Goal: Book appointment/travel/reservation

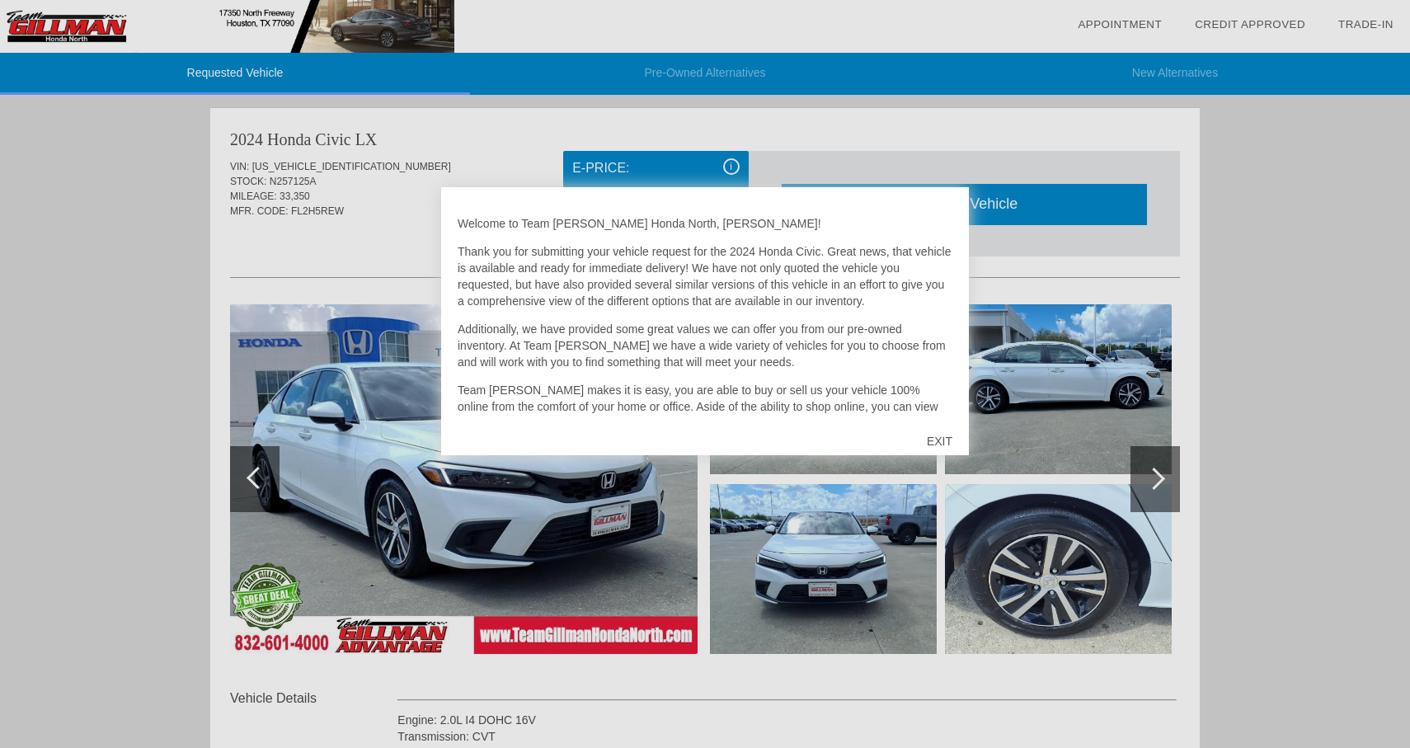
click at [946, 437] on div "EXIT" at bounding box center [939, 440] width 59 height 49
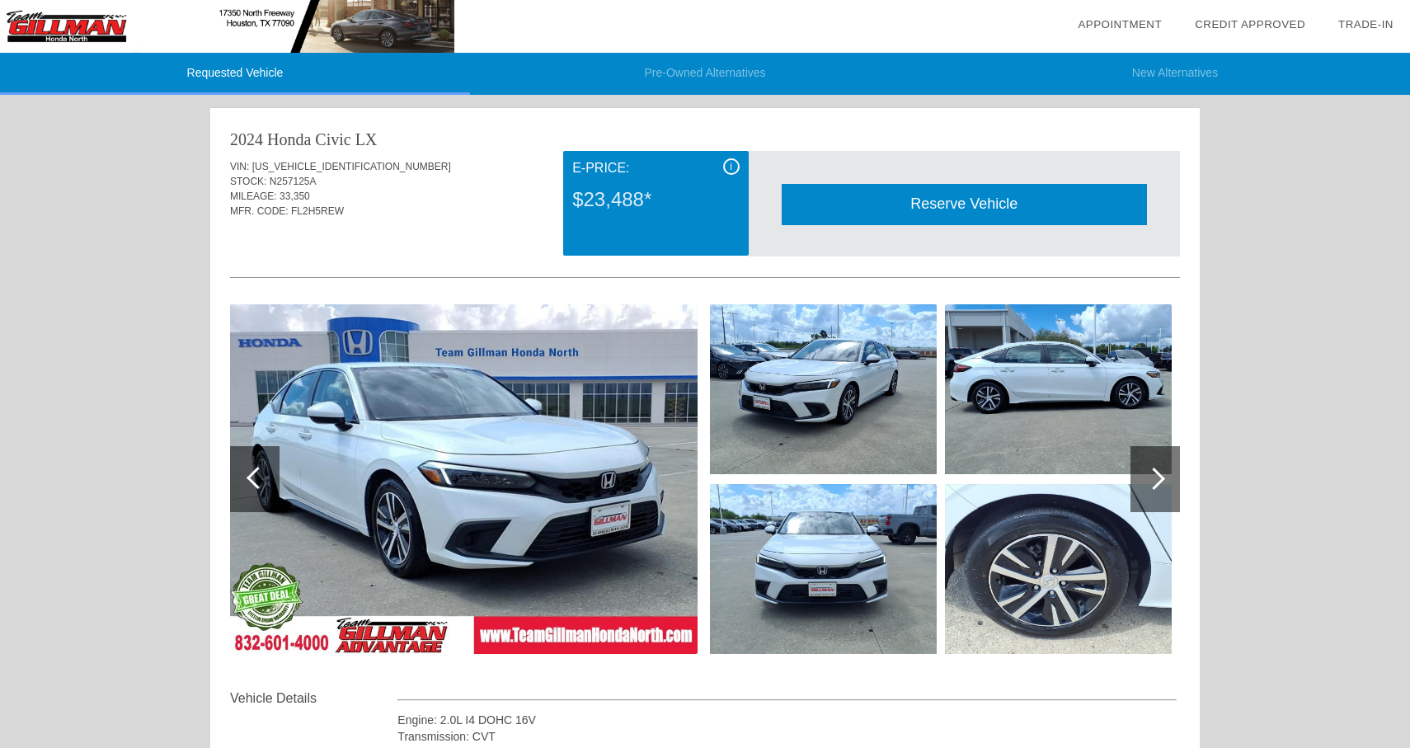
click at [938, 202] on div "Reserve Vehicle" at bounding box center [963, 204] width 365 height 40
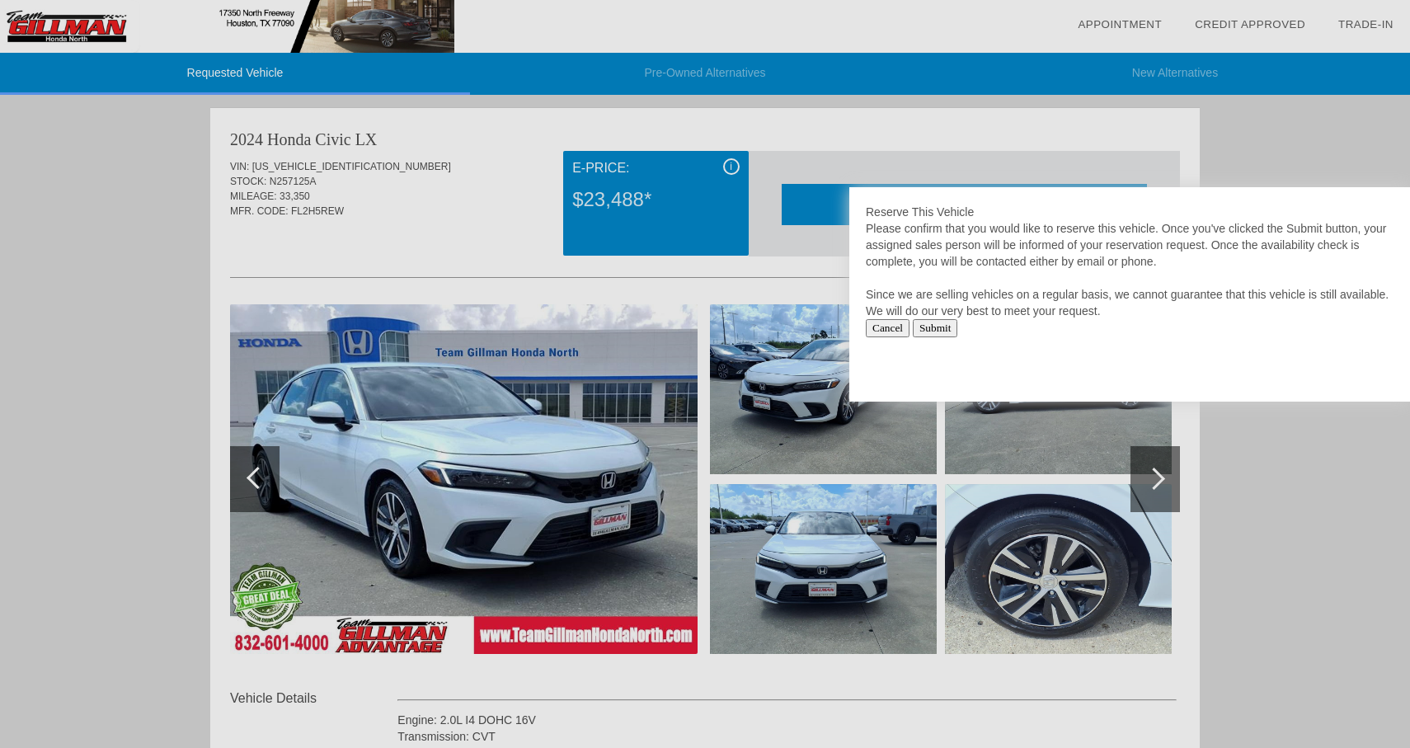
click at [942, 331] on input "Submit" at bounding box center [935, 328] width 45 height 18
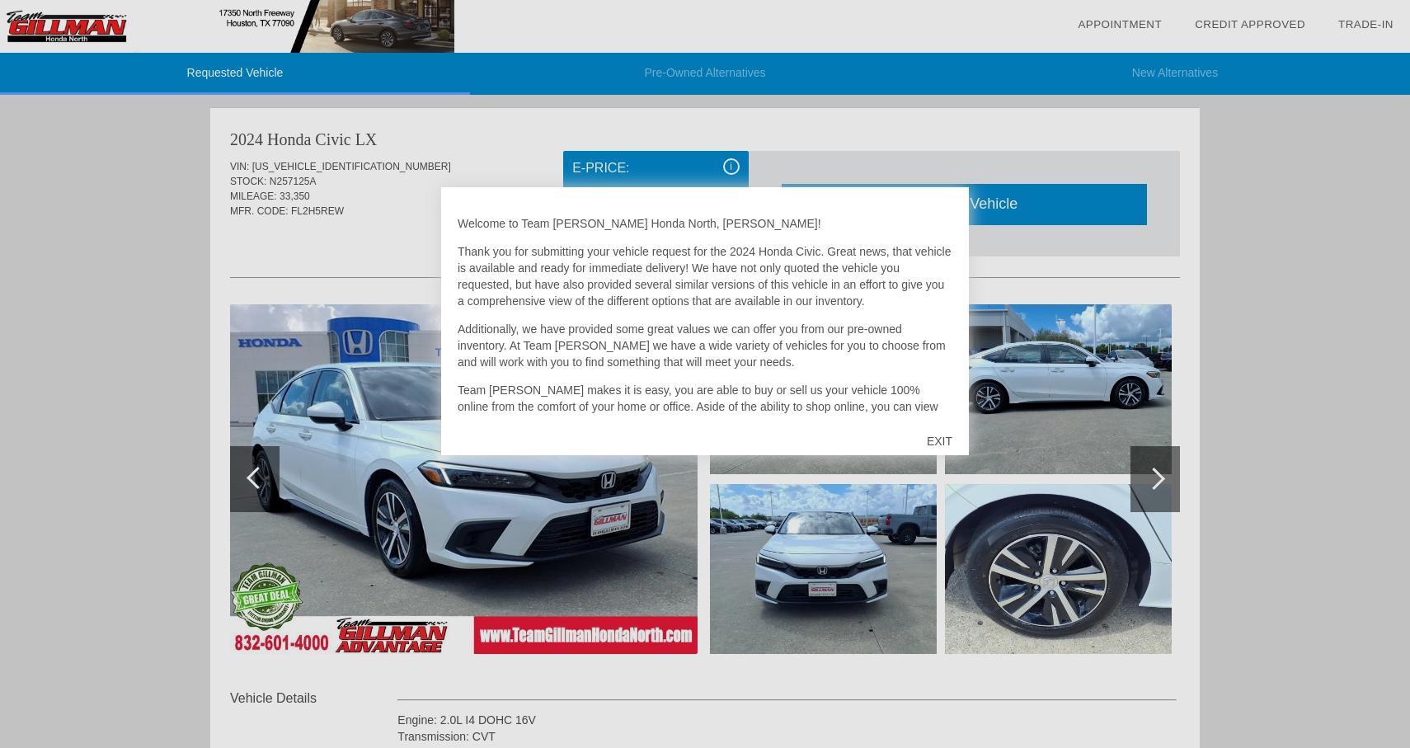
click at [939, 438] on div "EXIT" at bounding box center [939, 440] width 59 height 49
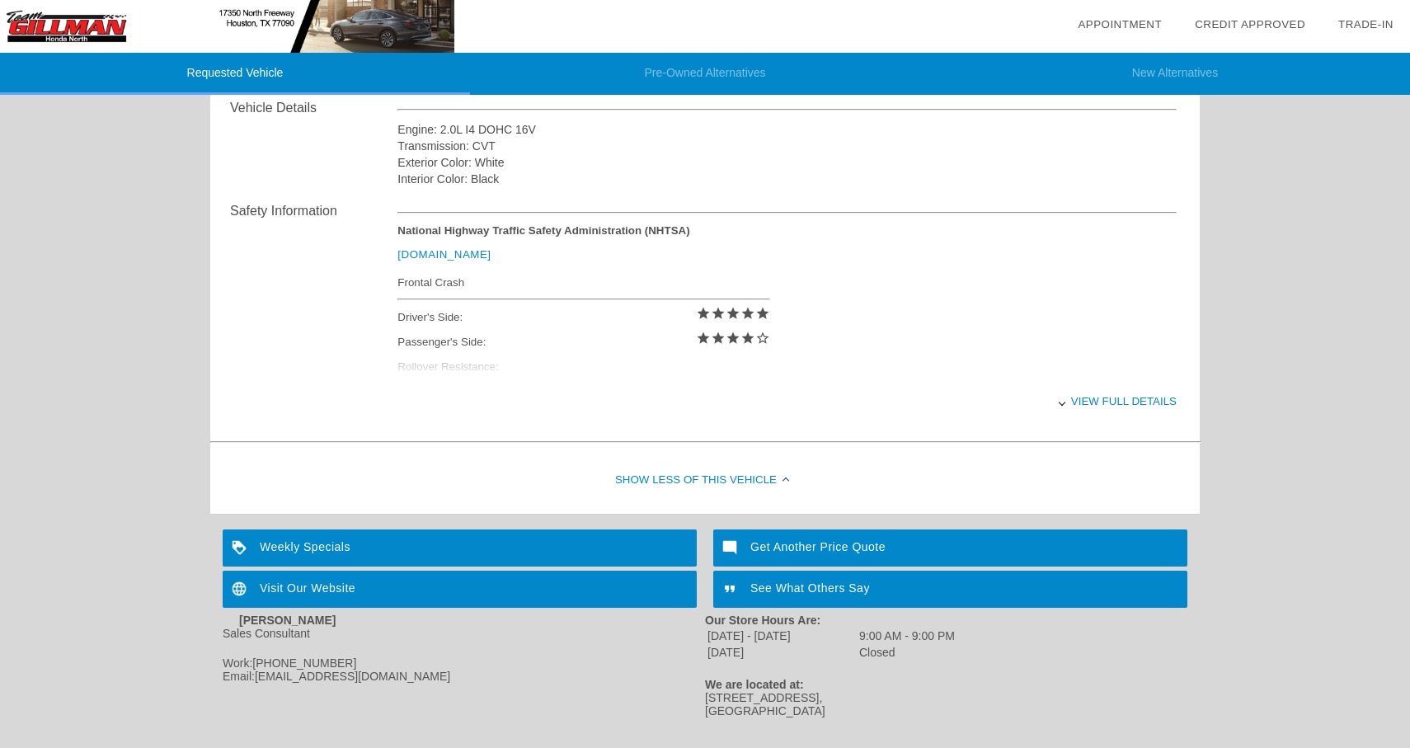
scroll to position [589, 0]
click at [1079, 401] on div "View full details" at bounding box center [786, 402] width 779 height 40
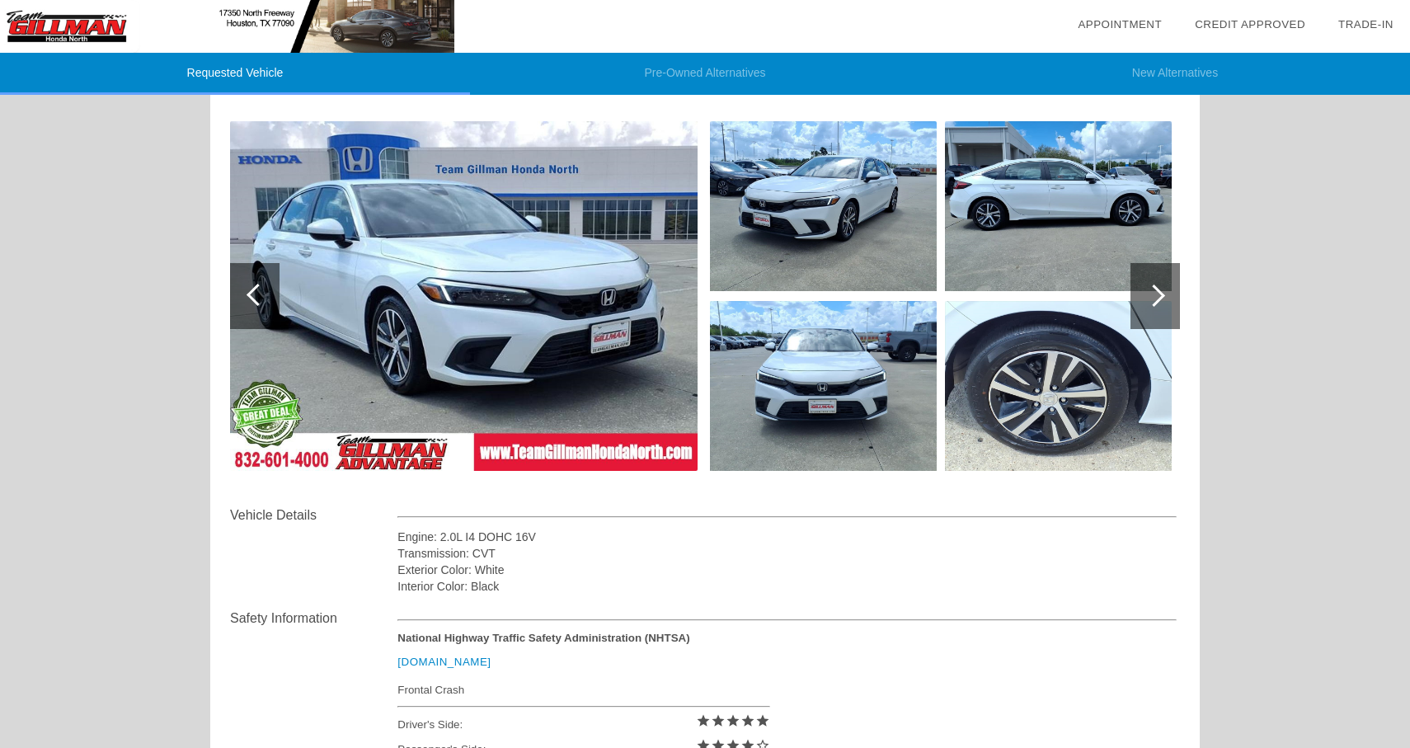
scroll to position [0, 0]
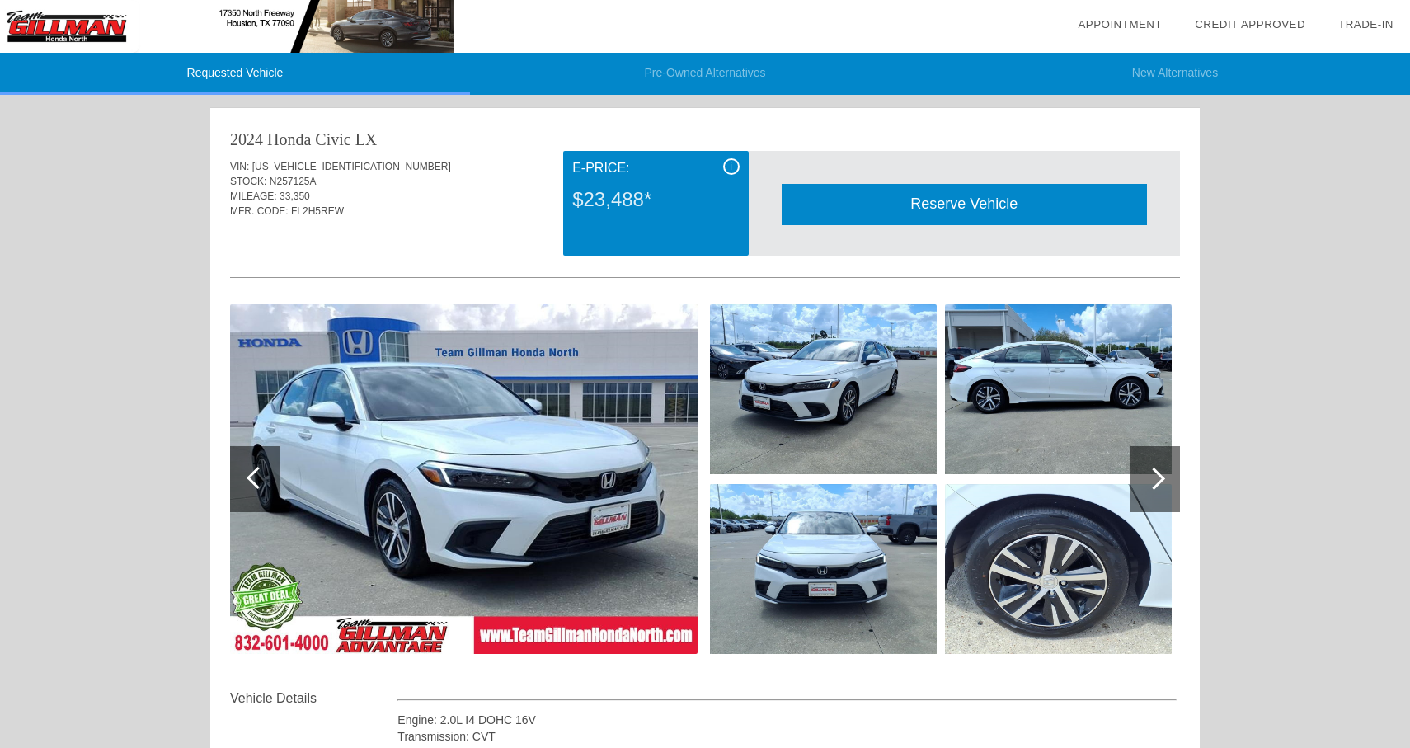
click at [1154, 471] on div at bounding box center [1154, 478] width 22 height 22
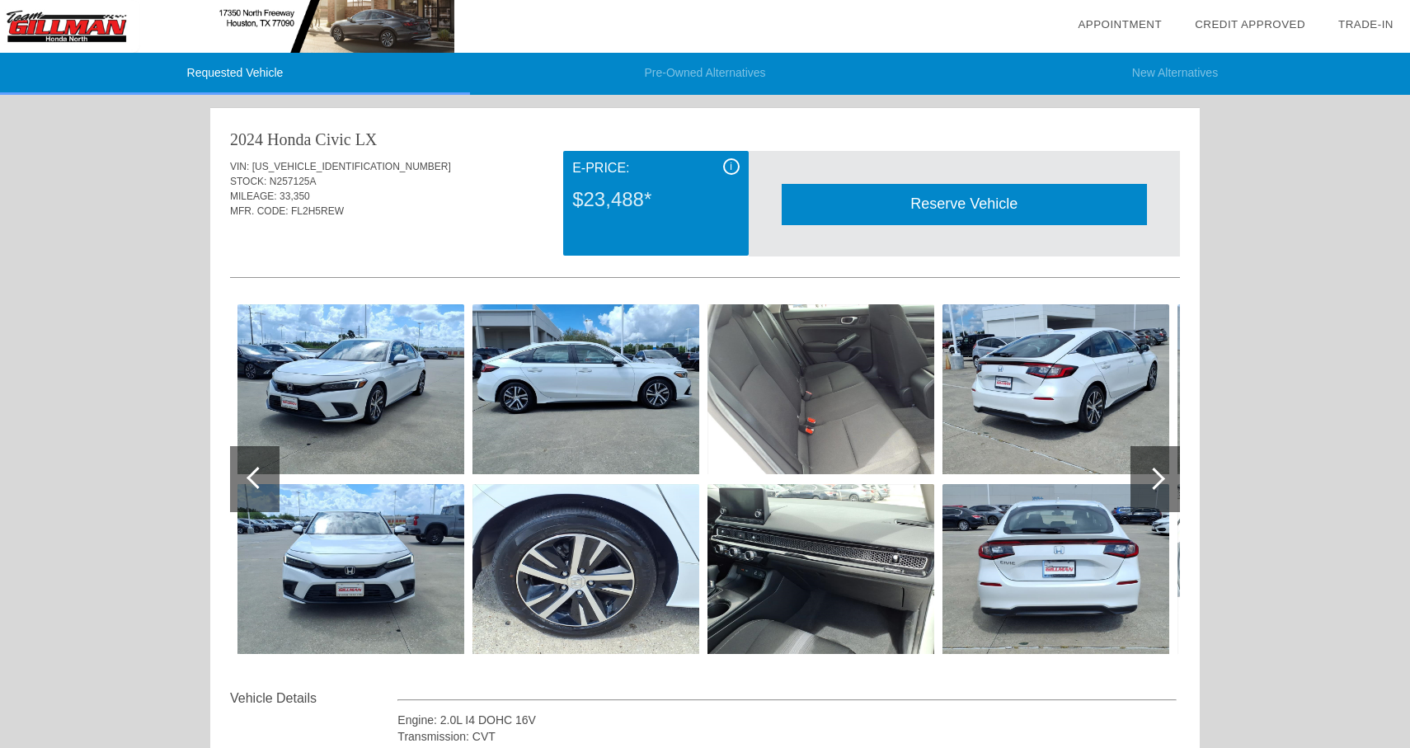
click at [1154, 471] on div at bounding box center [1154, 478] width 22 height 22
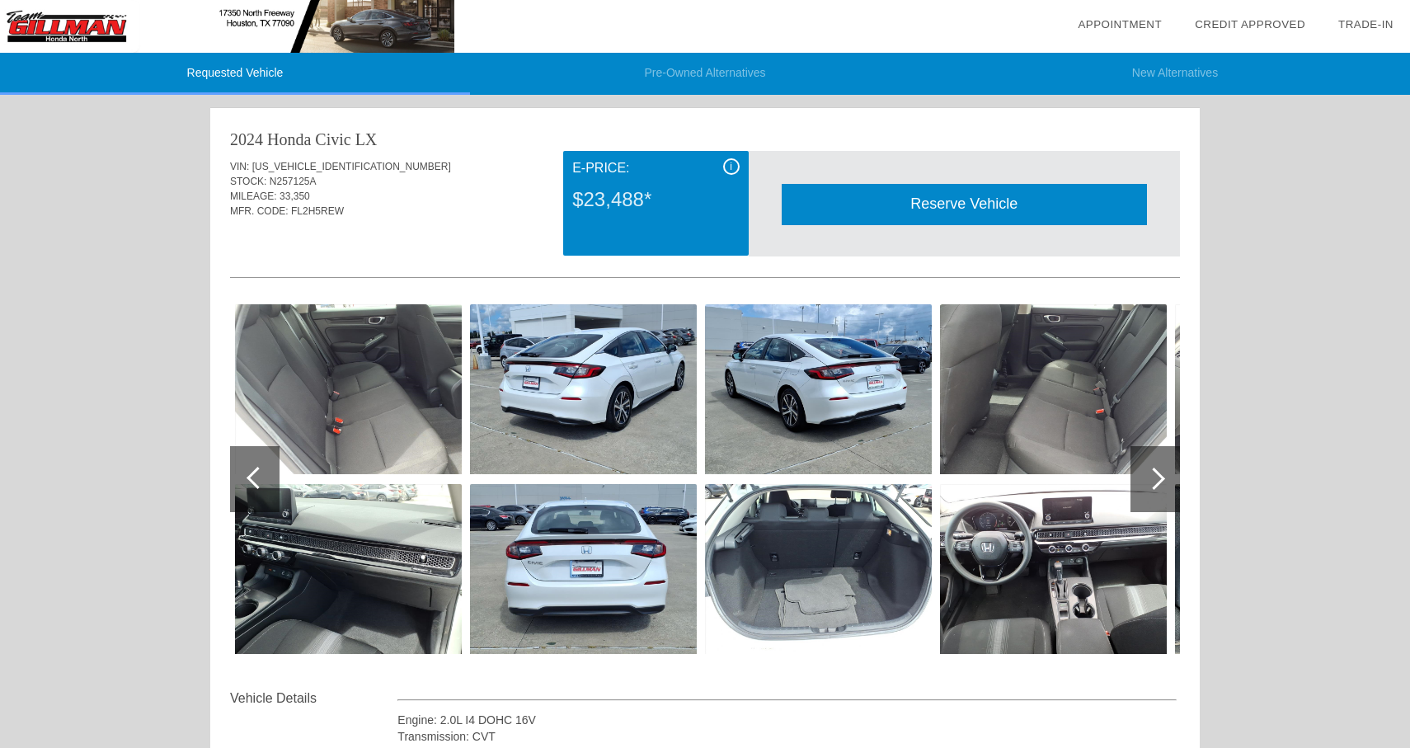
click at [1154, 471] on div at bounding box center [1154, 478] width 22 height 22
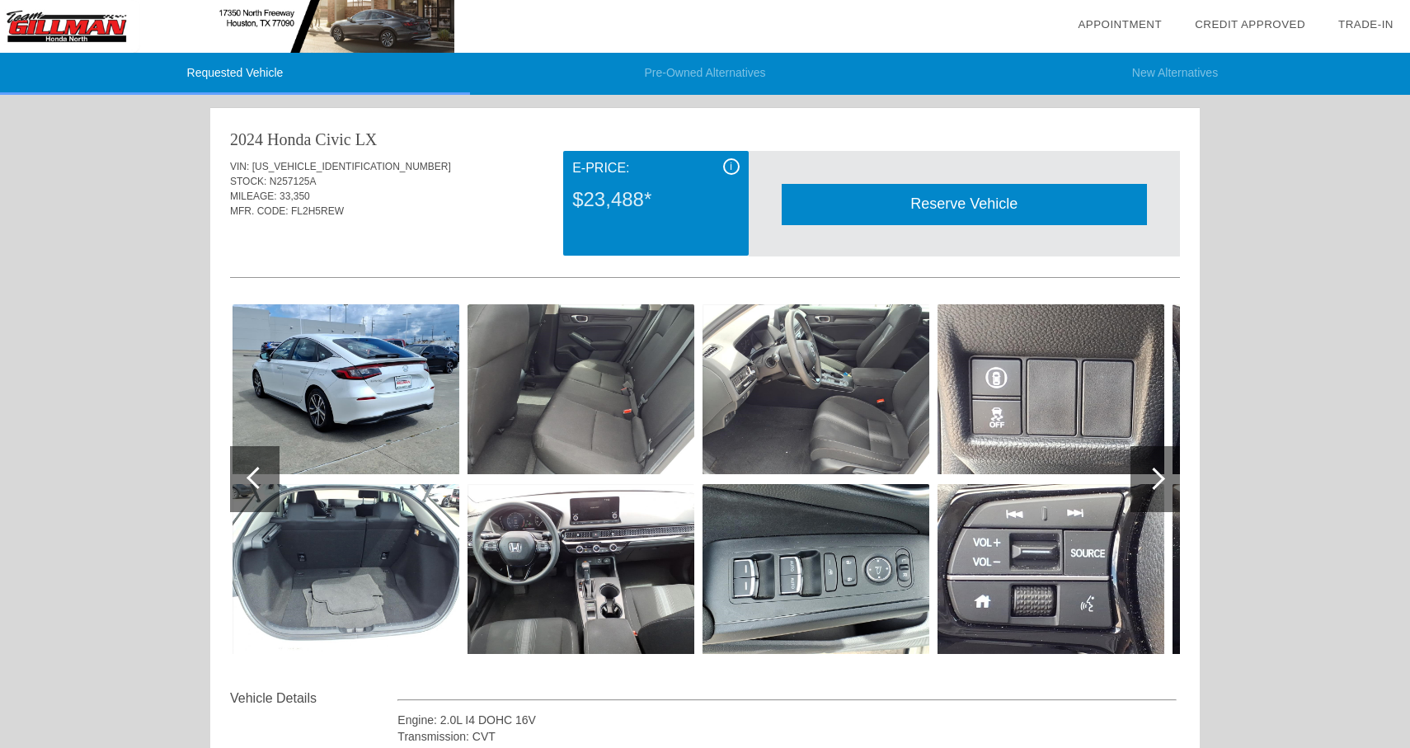
click at [1154, 471] on div at bounding box center [1154, 478] width 22 height 22
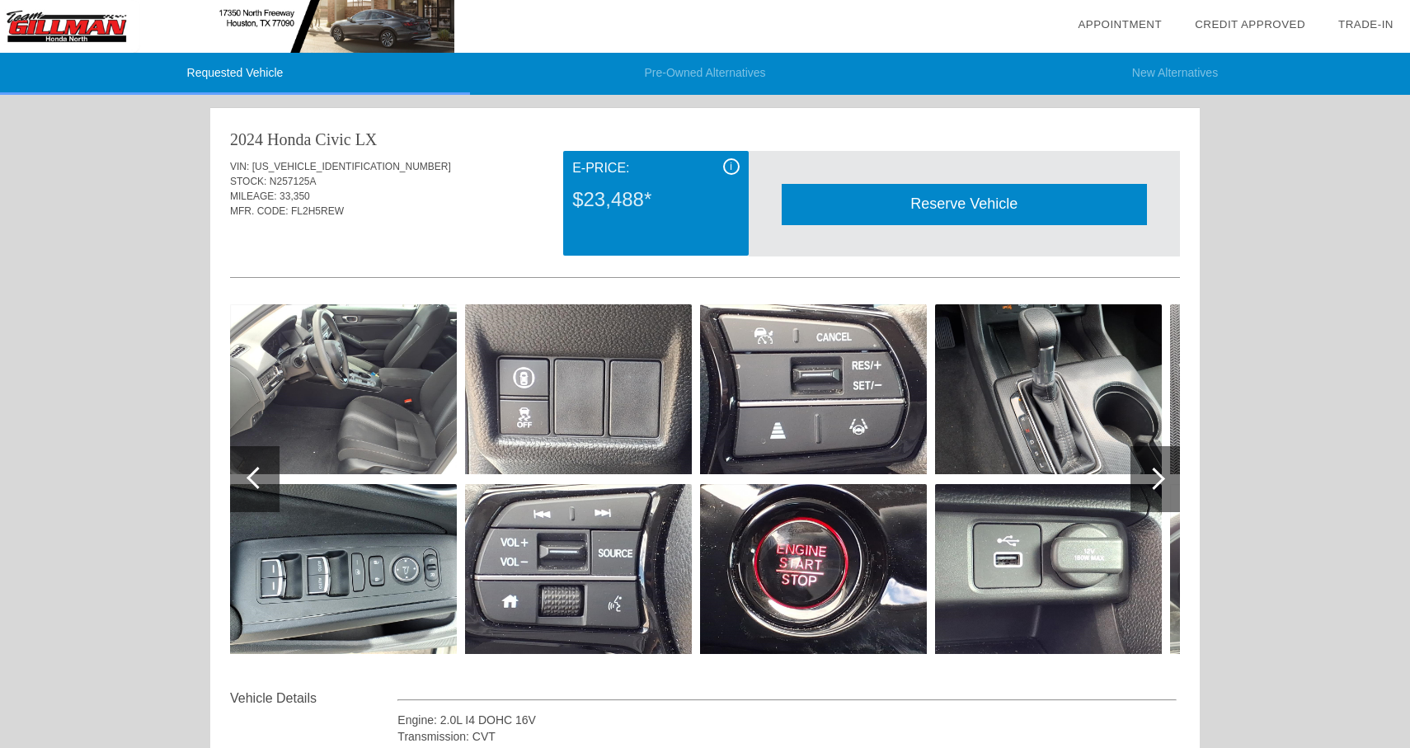
click at [1154, 471] on div at bounding box center [1154, 478] width 22 height 22
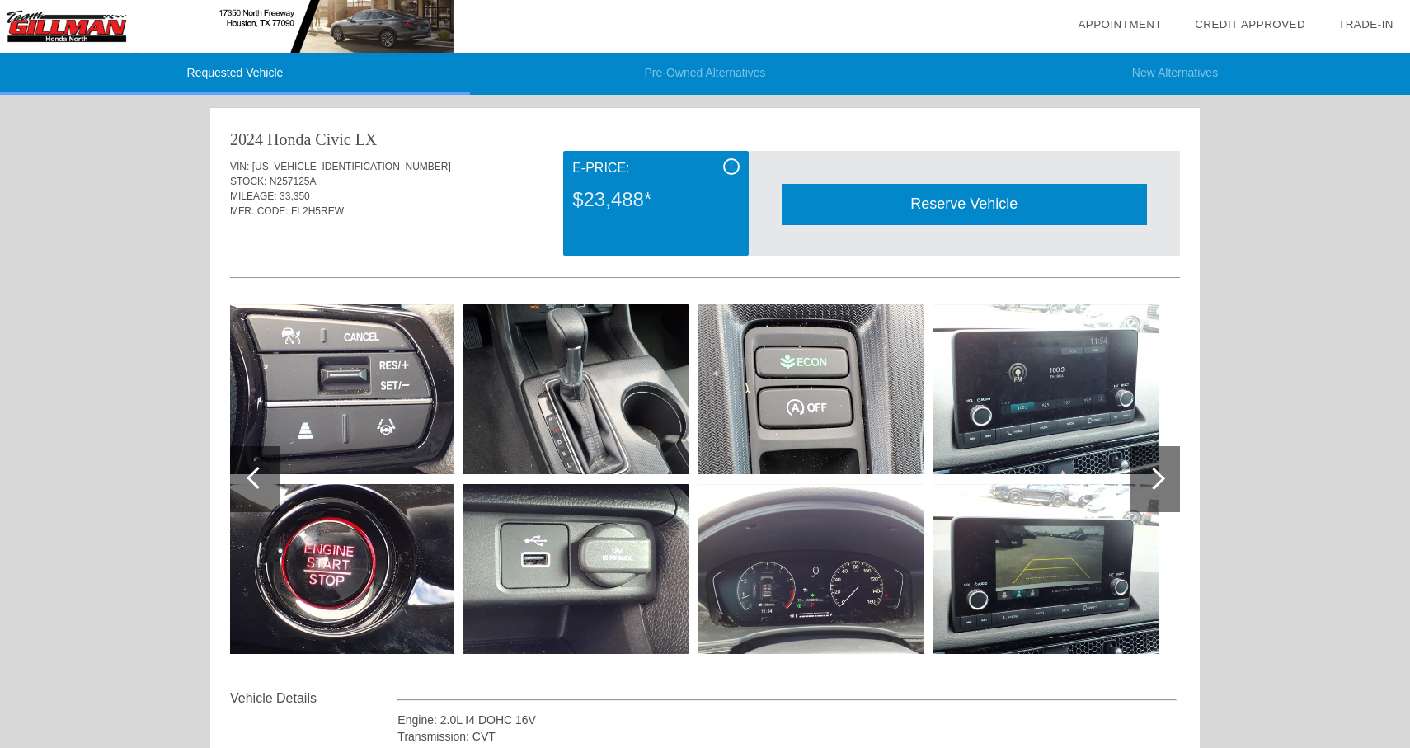
click at [1154, 471] on div at bounding box center [1154, 478] width 22 height 22
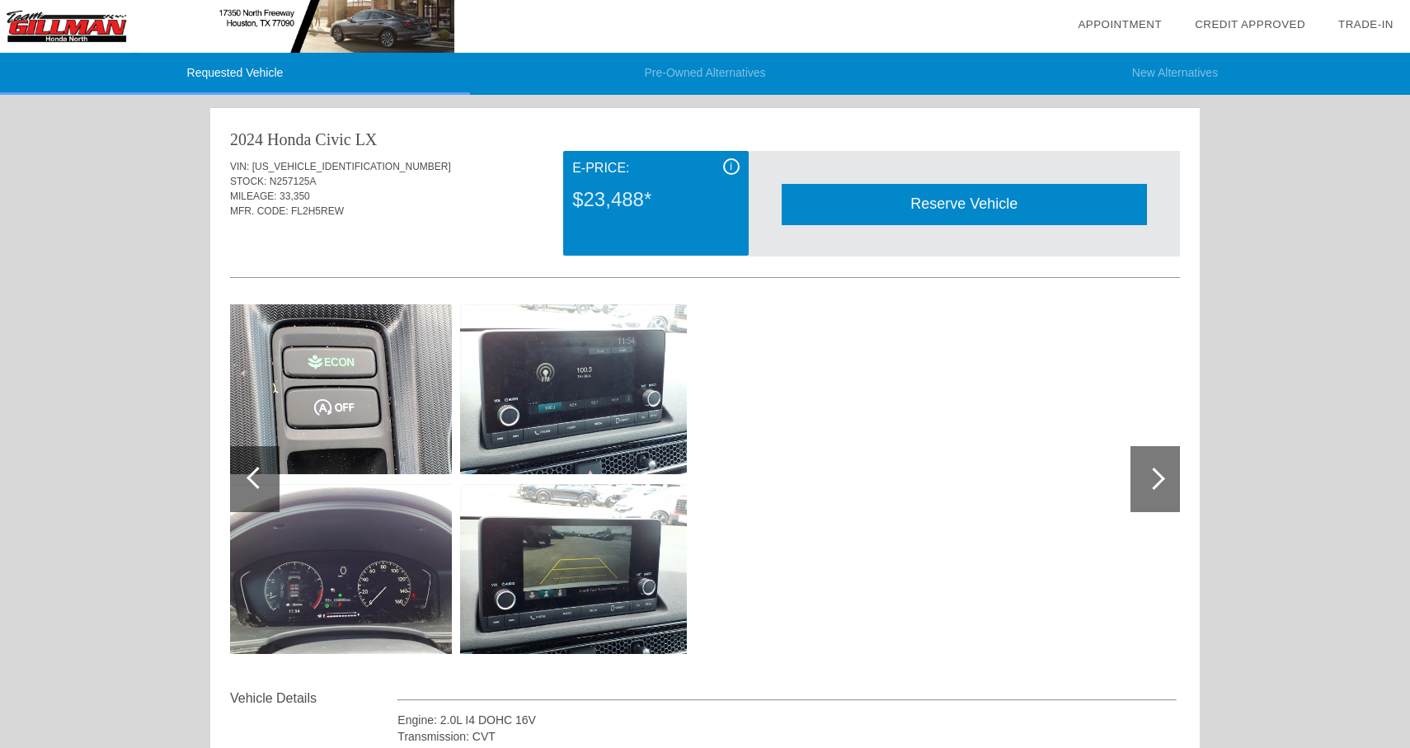
click at [998, 204] on div "Reserve Vehicle" at bounding box center [963, 204] width 365 height 40
click at [930, 201] on div "Reserve Vehicle" at bounding box center [963, 204] width 365 height 40
click at [247, 476] on div at bounding box center [257, 478] width 22 height 22
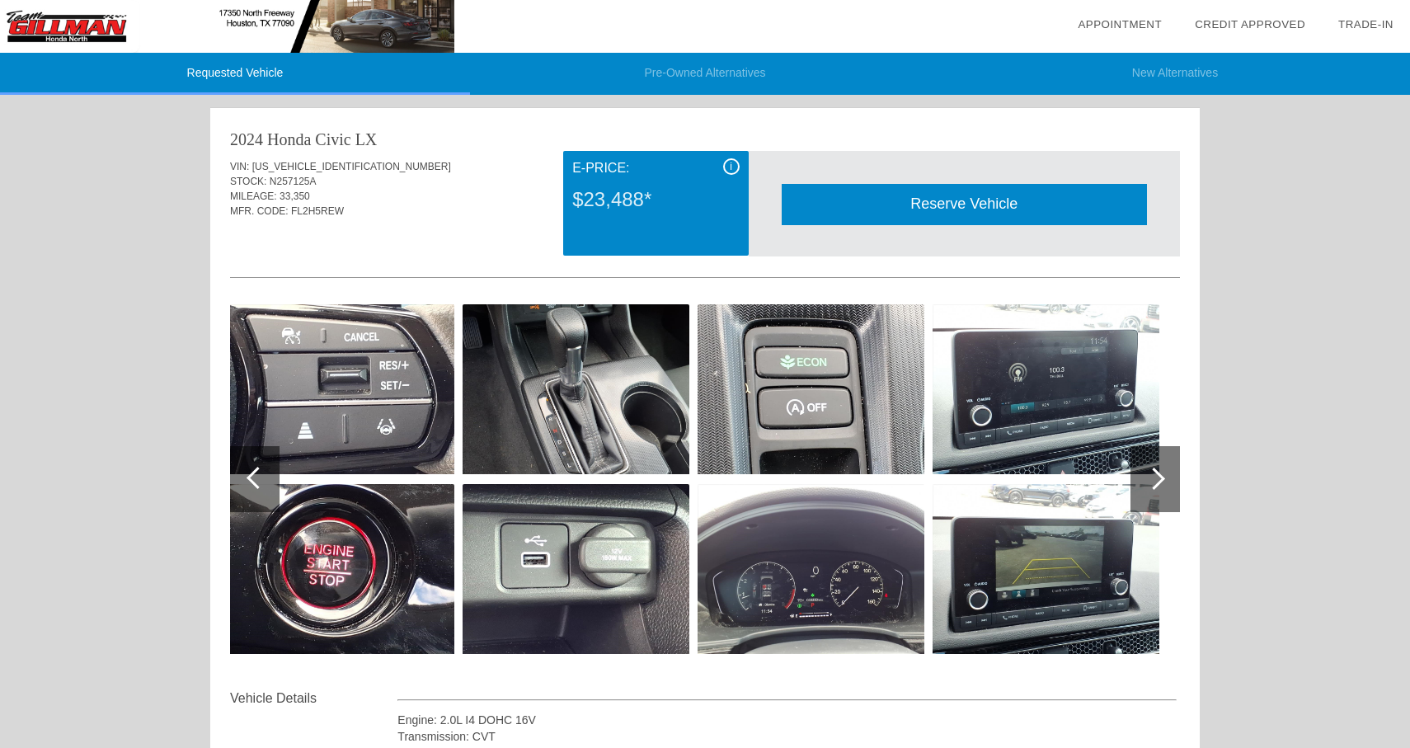
click at [247, 476] on div at bounding box center [257, 478] width 22 height 22
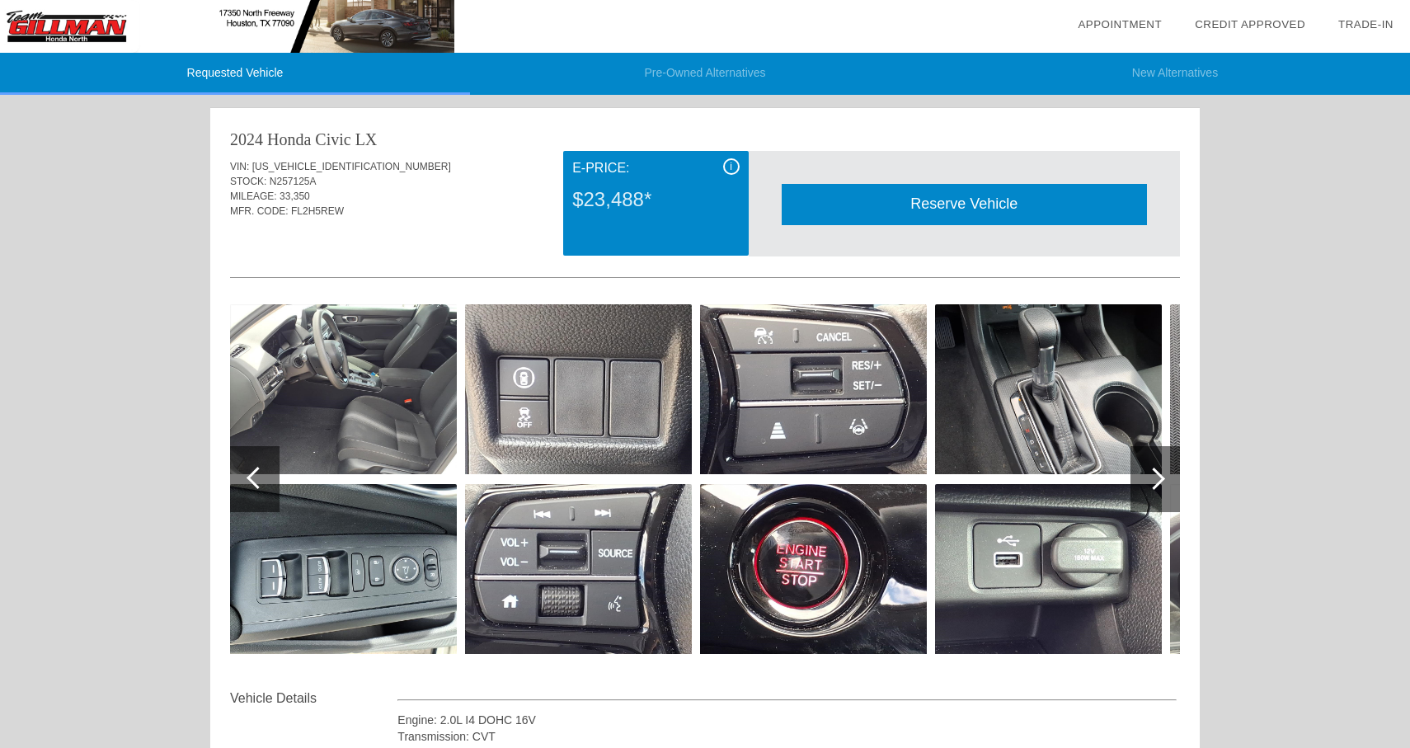
click at [247, 476] on div at bounding box center [257, 478] width 22 height 22
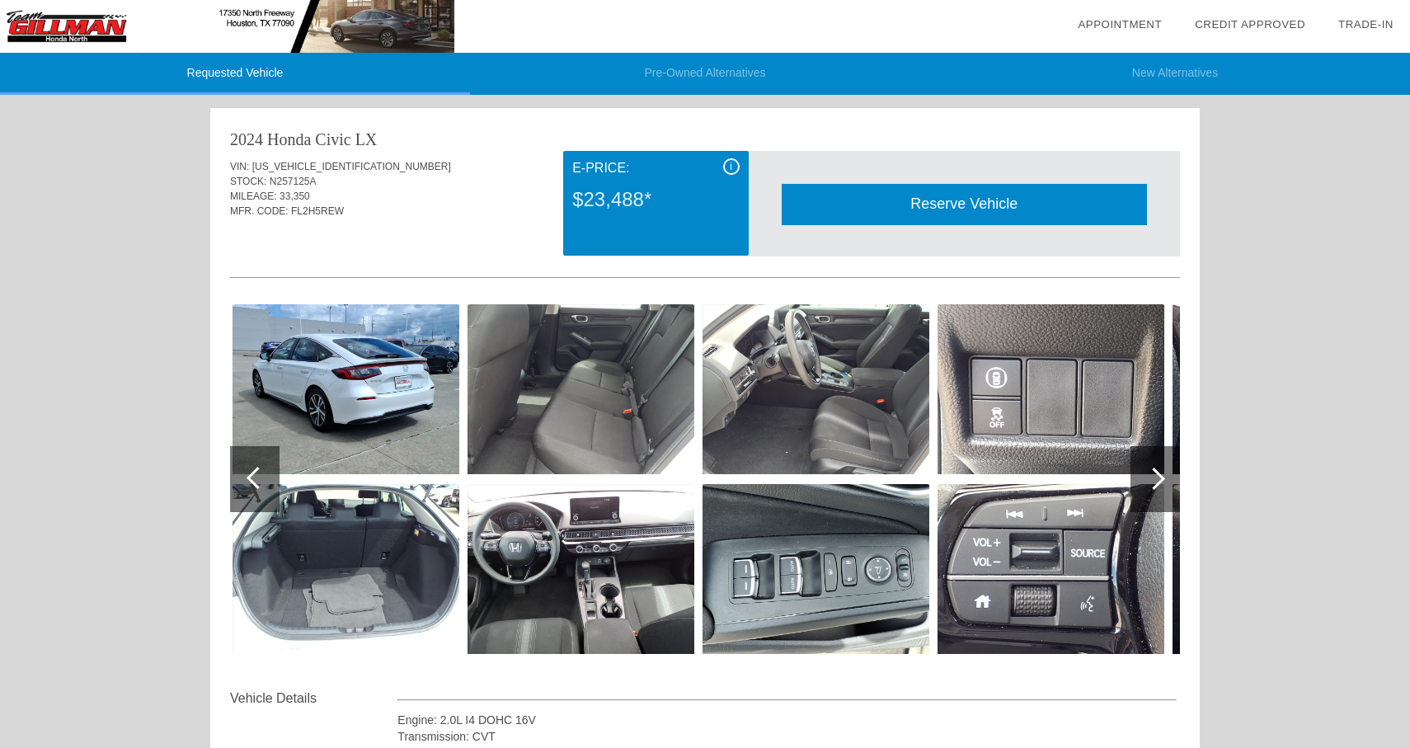
click at [907, 212] on div "Reserve Vehicle" at bounding box center [963, 204] width 365 height 40
click at [1126, 20] on link "Appointment" at bounding box center [1119, 24] width 84 height 12
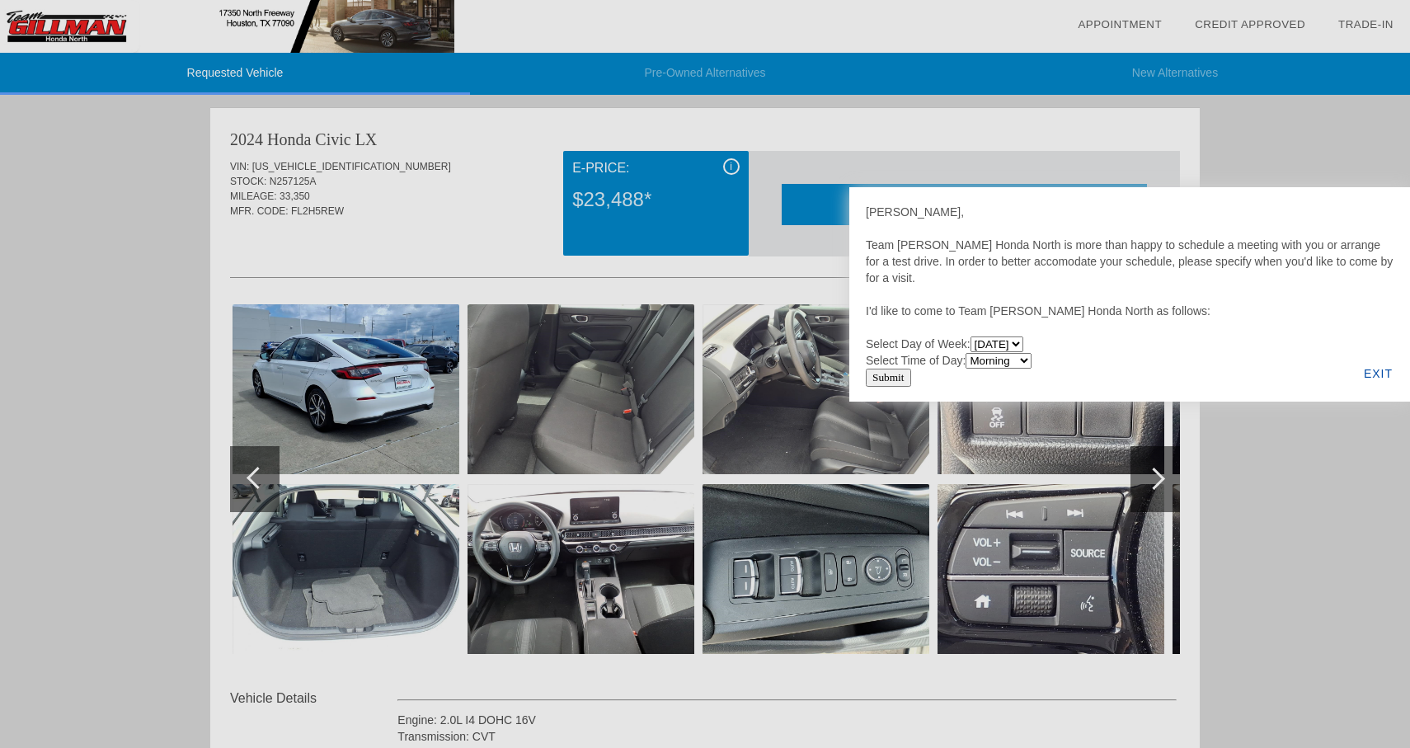
click at [1034, 166] on div at bounding box center [705, 374] width 1410 height 748
click at [338, 409] on div at bounding box center [705, 374] width 1410 height 748
click at [1384, 375] on div "EXIT" at bounding box center [1377, 373] width 63 height 56
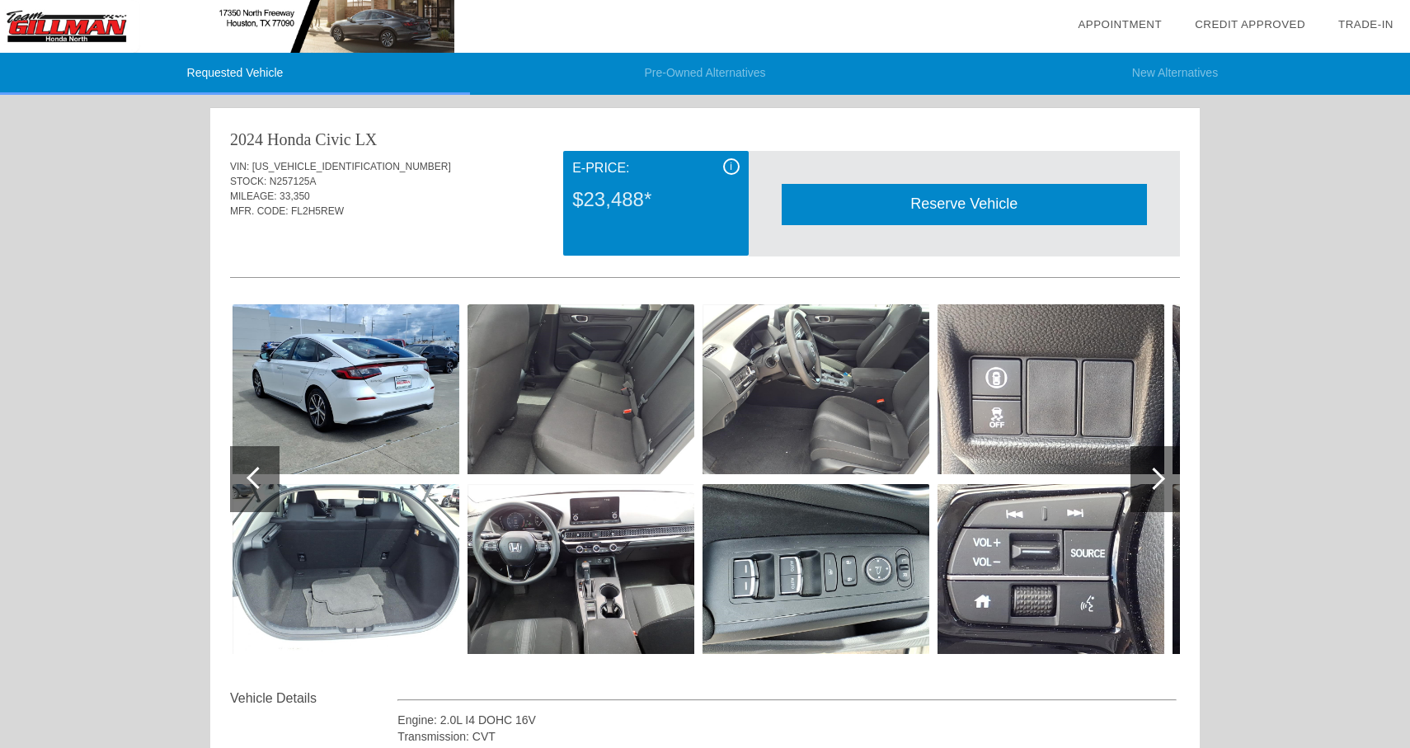
click at [412, 368] on img at bounding box center [345, 389] width 227 height 170
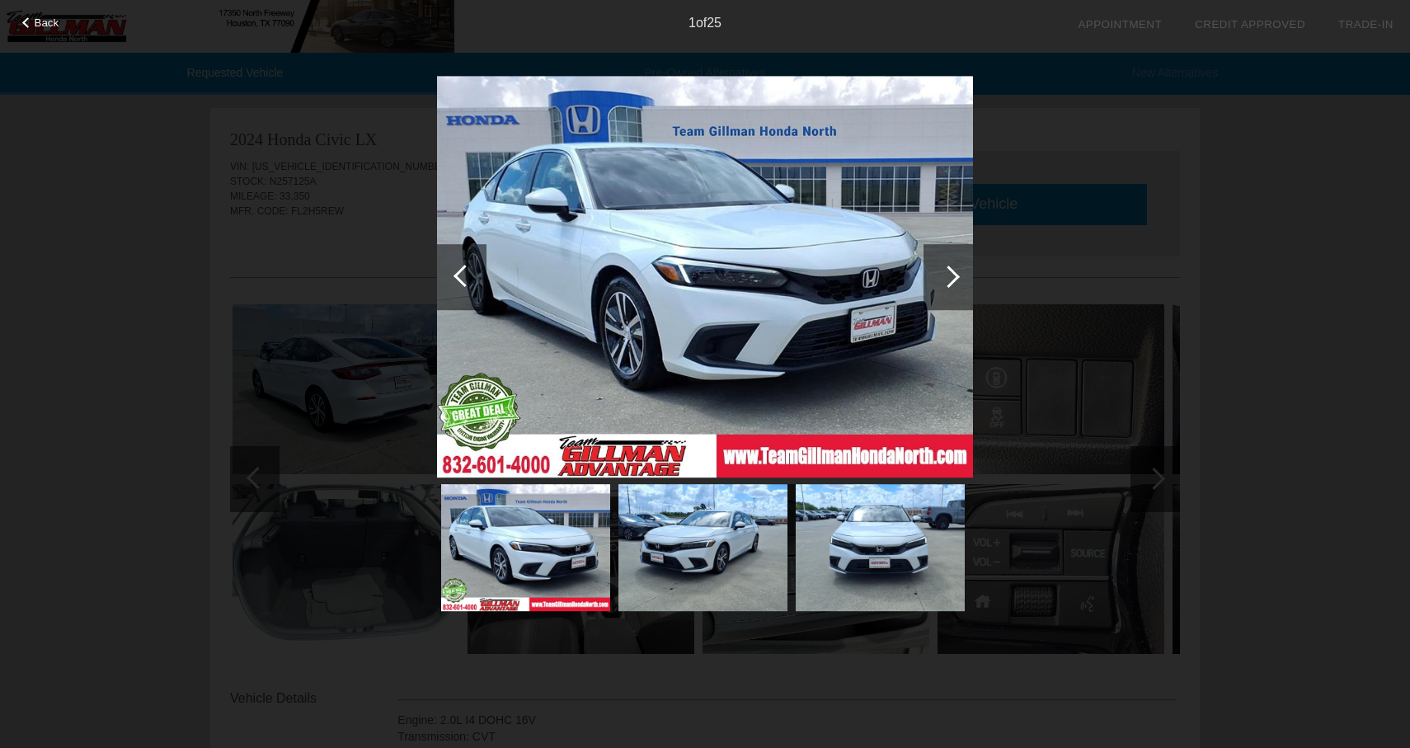
click at [947, 293] on div at bounding box center [947, 277] width 49 height 66
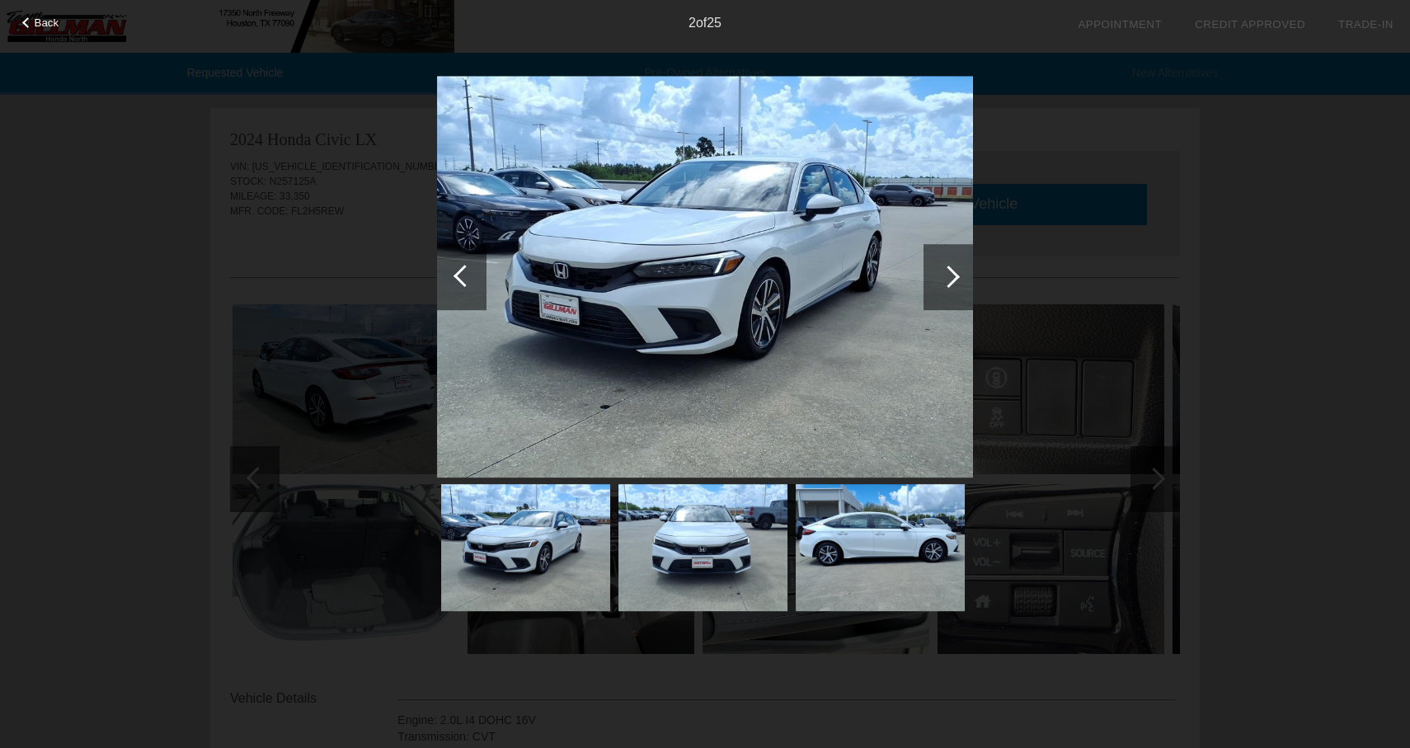
click at [1090, 250] on div "Back 2 of 25" at bounding box center [705, 374] width 1410 height 748
click at [1105, 436] on div "Back 2 of 25" at bounding box center [705, 374] width 1410 height 748
click at [1284, 328] on div "Back 2 of 25" at bounding box center [705, 374] width 1410 height 748
click at [42, 26] on span "Back" at bounding box center [47, 22] width 25 height 12
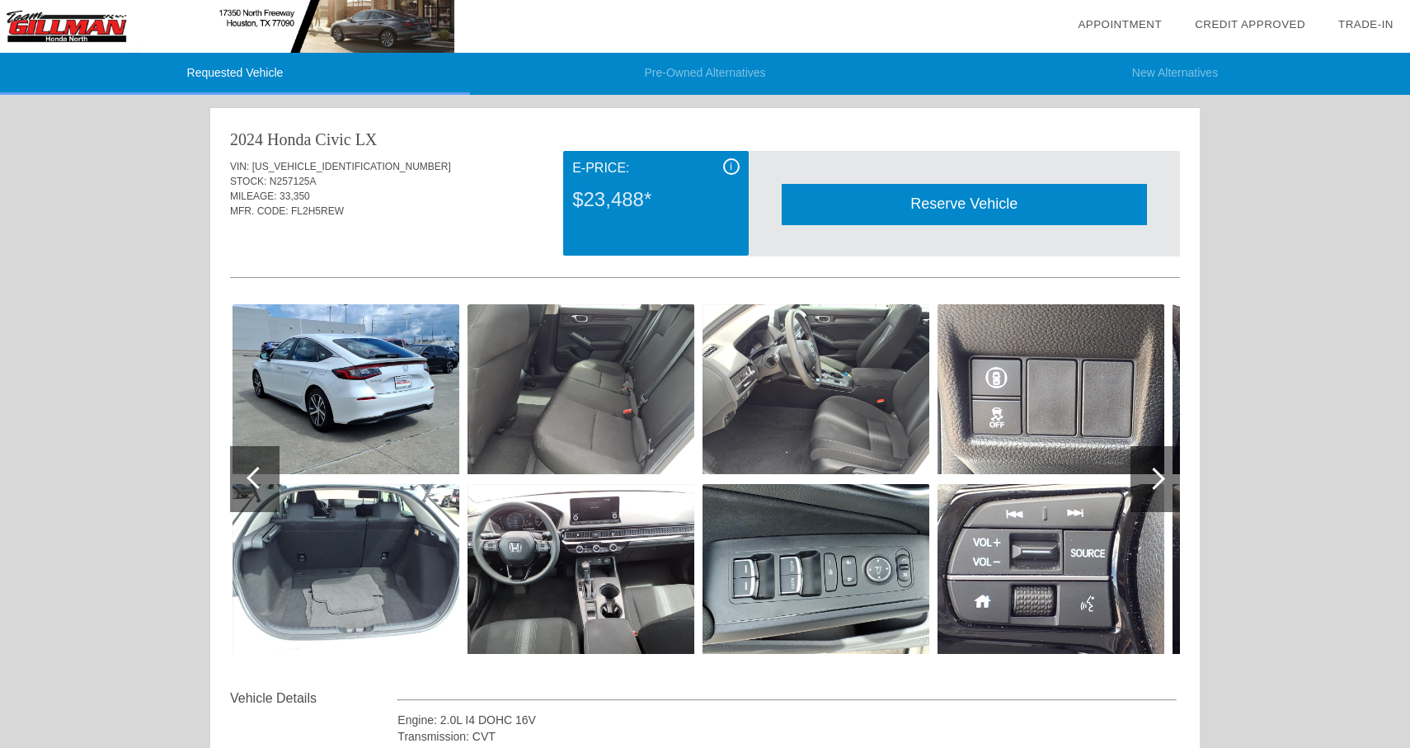
click at [336, 148] on div "2024 Honda Civic" at bounding box center [290, 139] width 121 height 23
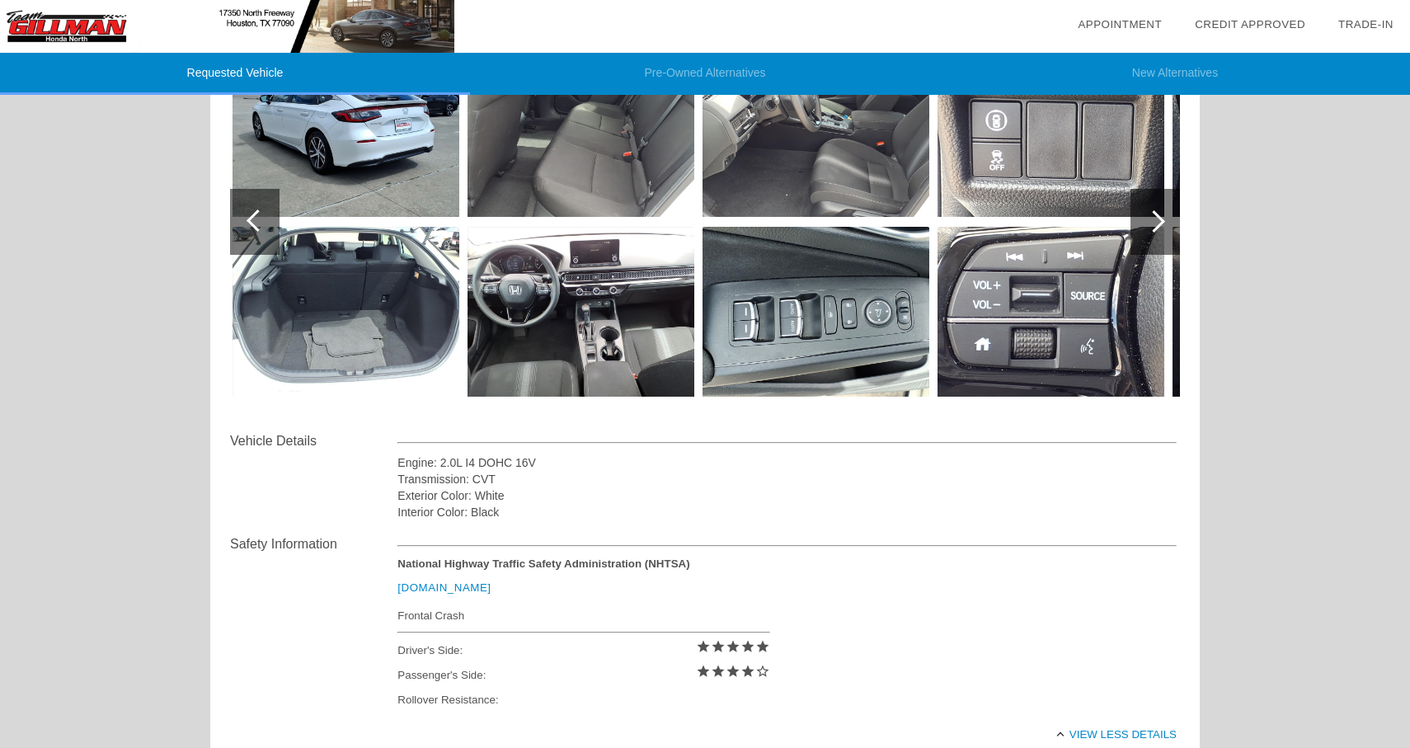
scroll to position [256, 0]
click at [1152, 217] on div at bounding box center [1154, 222] width 22 height 22
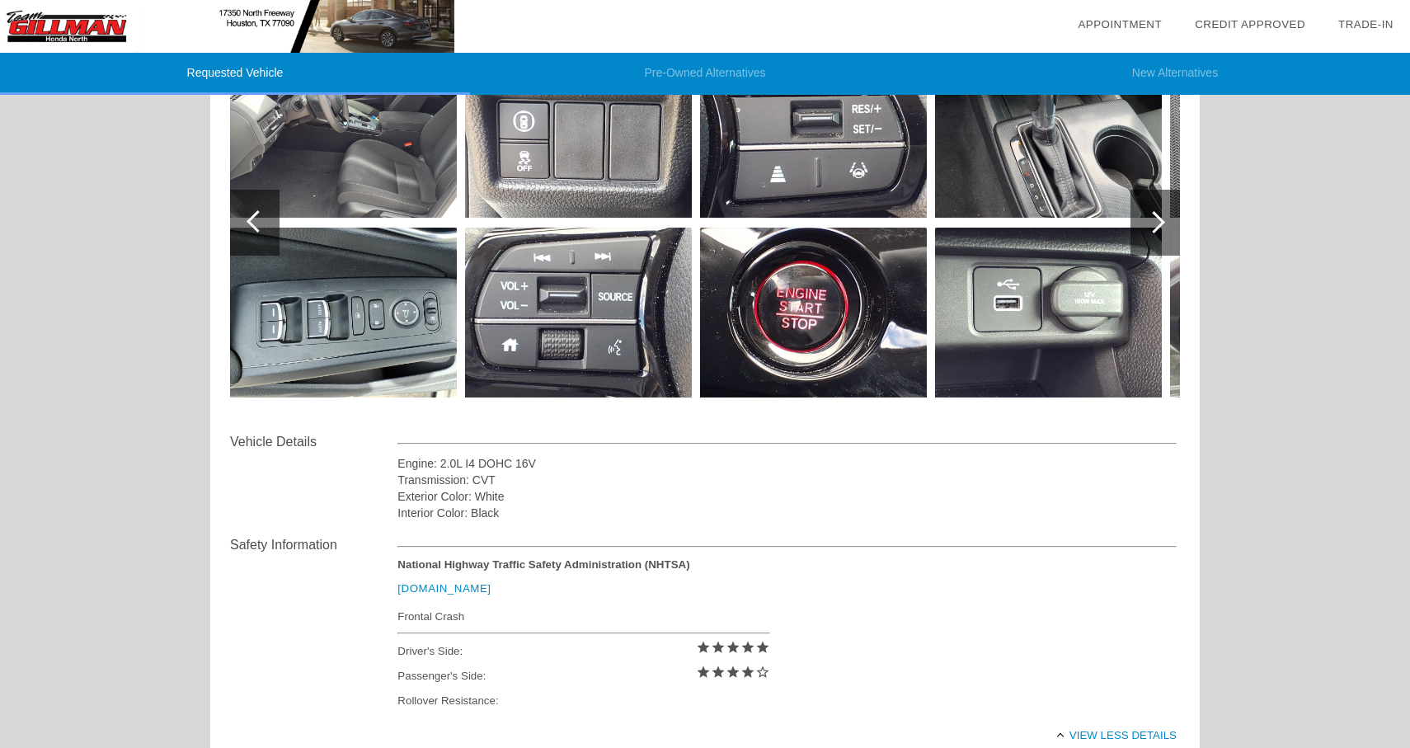
scroll to position [610, 0]
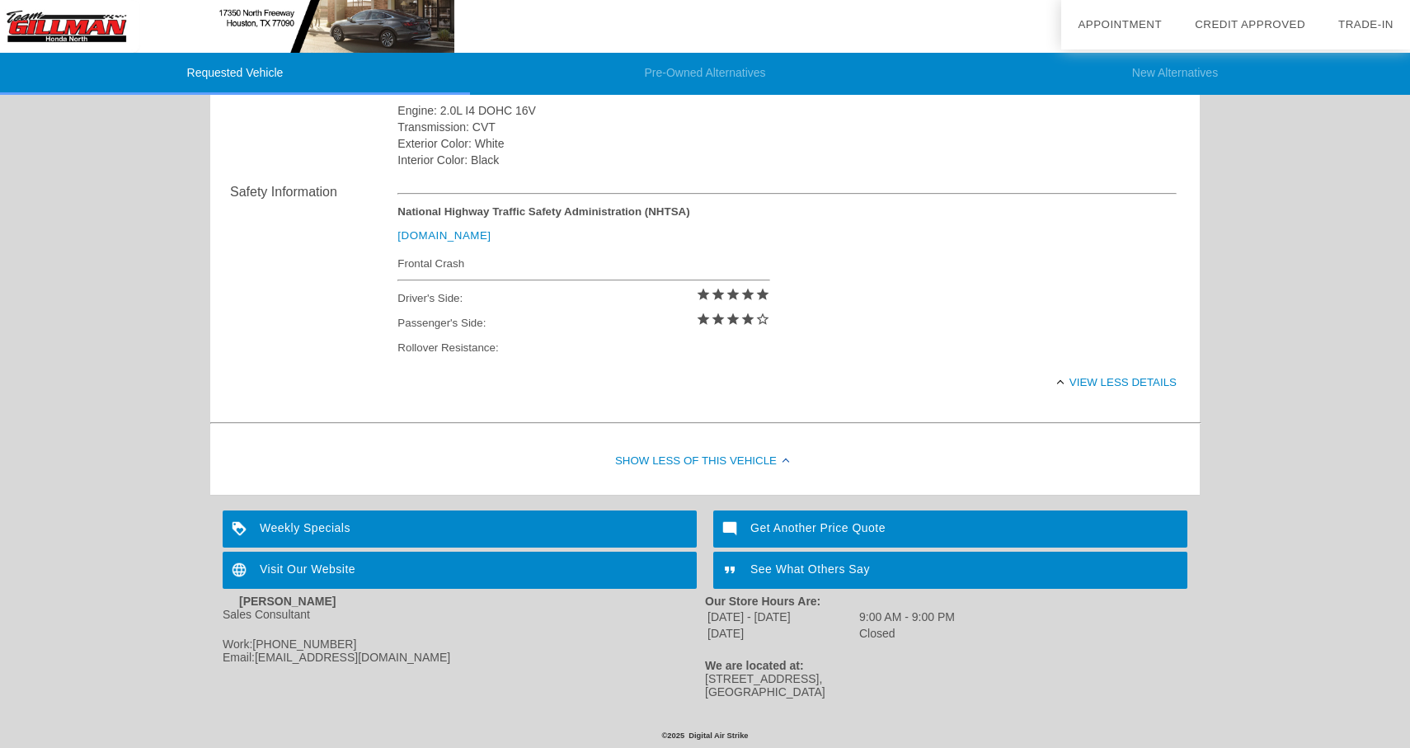
click at [734, 460] on div "Show Less of this Vehicle" at bounding box center [704, 462] width 989 height 66
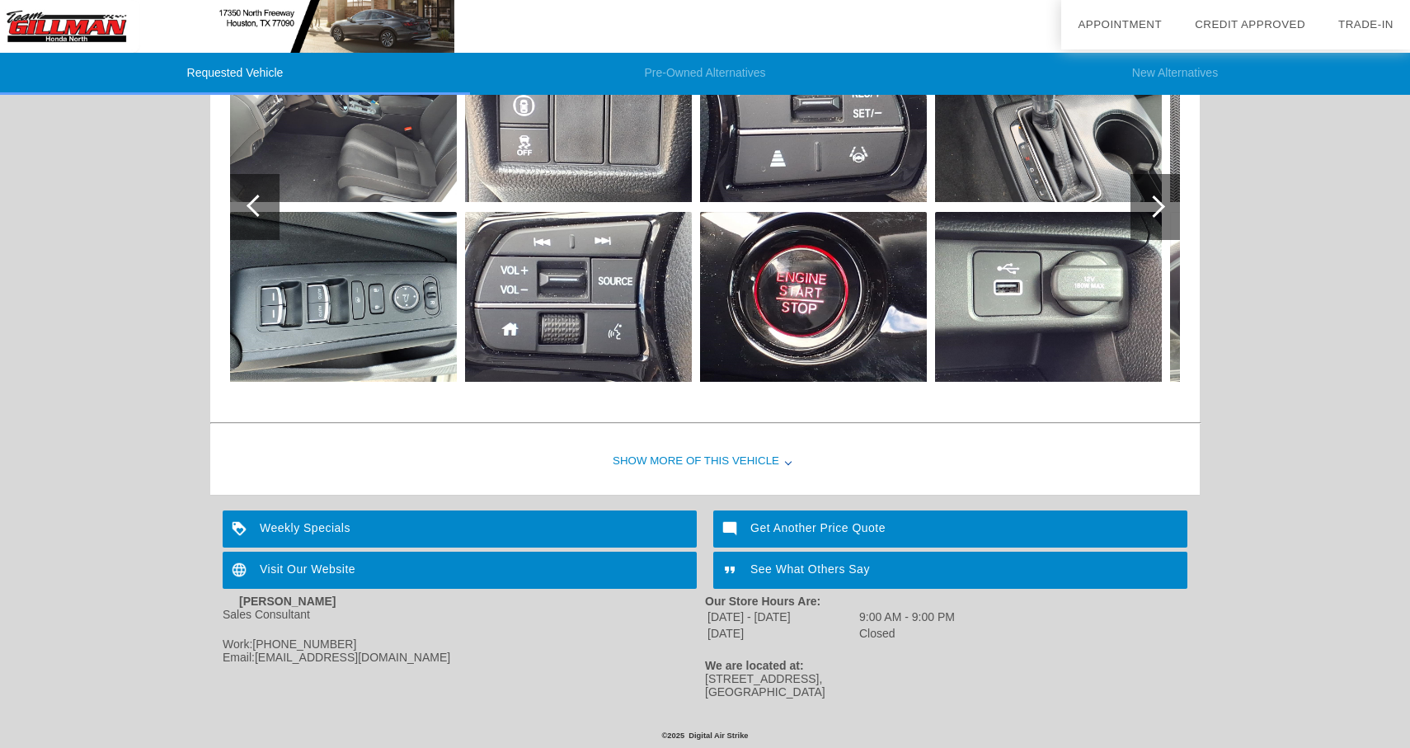
click at [734, 460] on div "Show More of this Vehicle" at bounding box center [704, 462] width 989 height 66
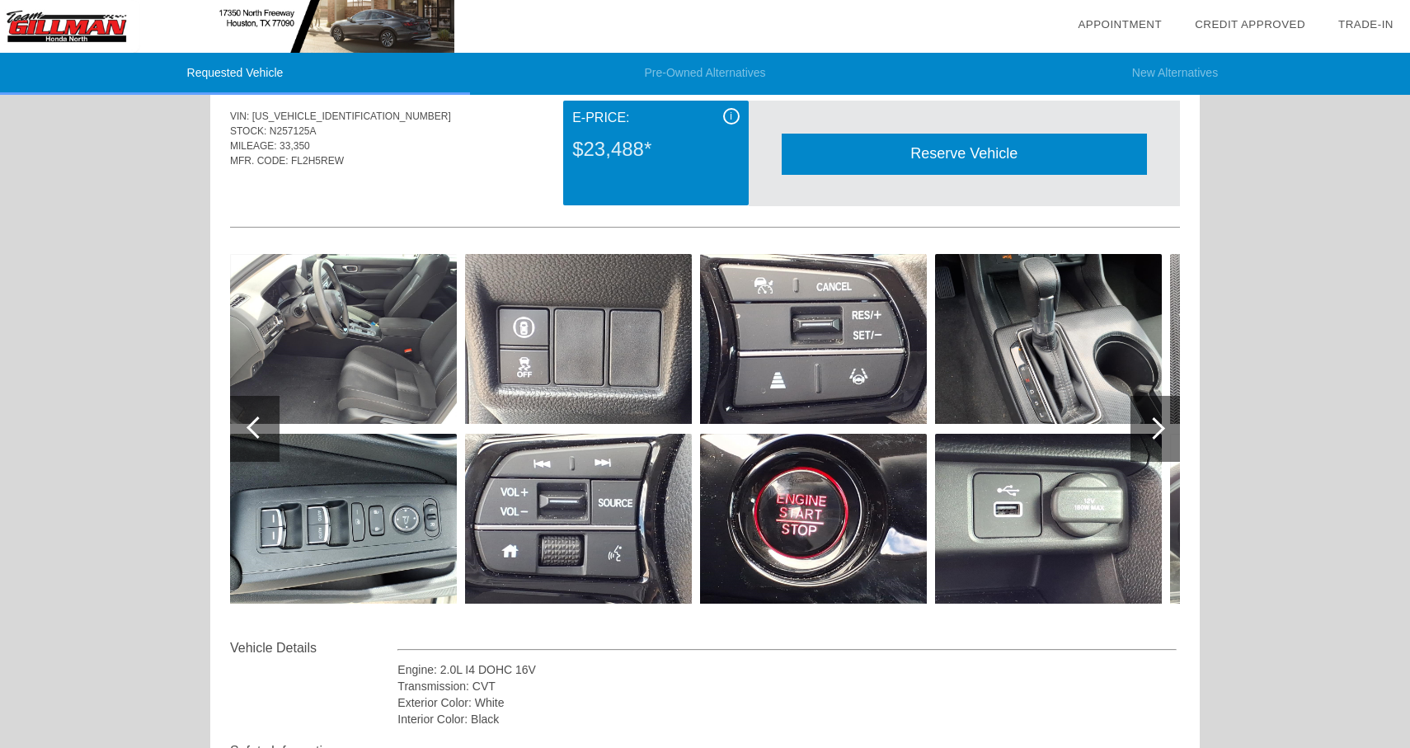
scroll to position [0, 0]
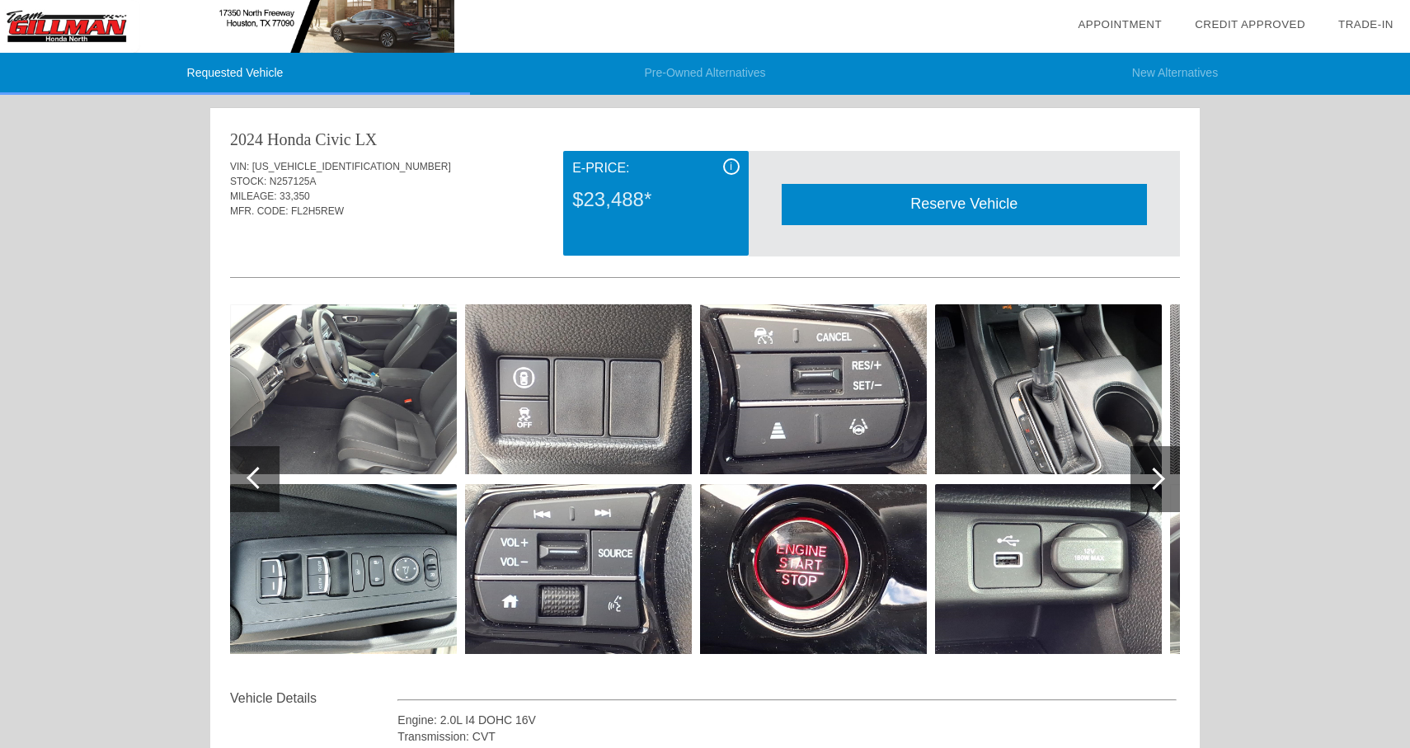
click at [1166, 478] on div at bounding box center [1154, 479] width 49 height 66
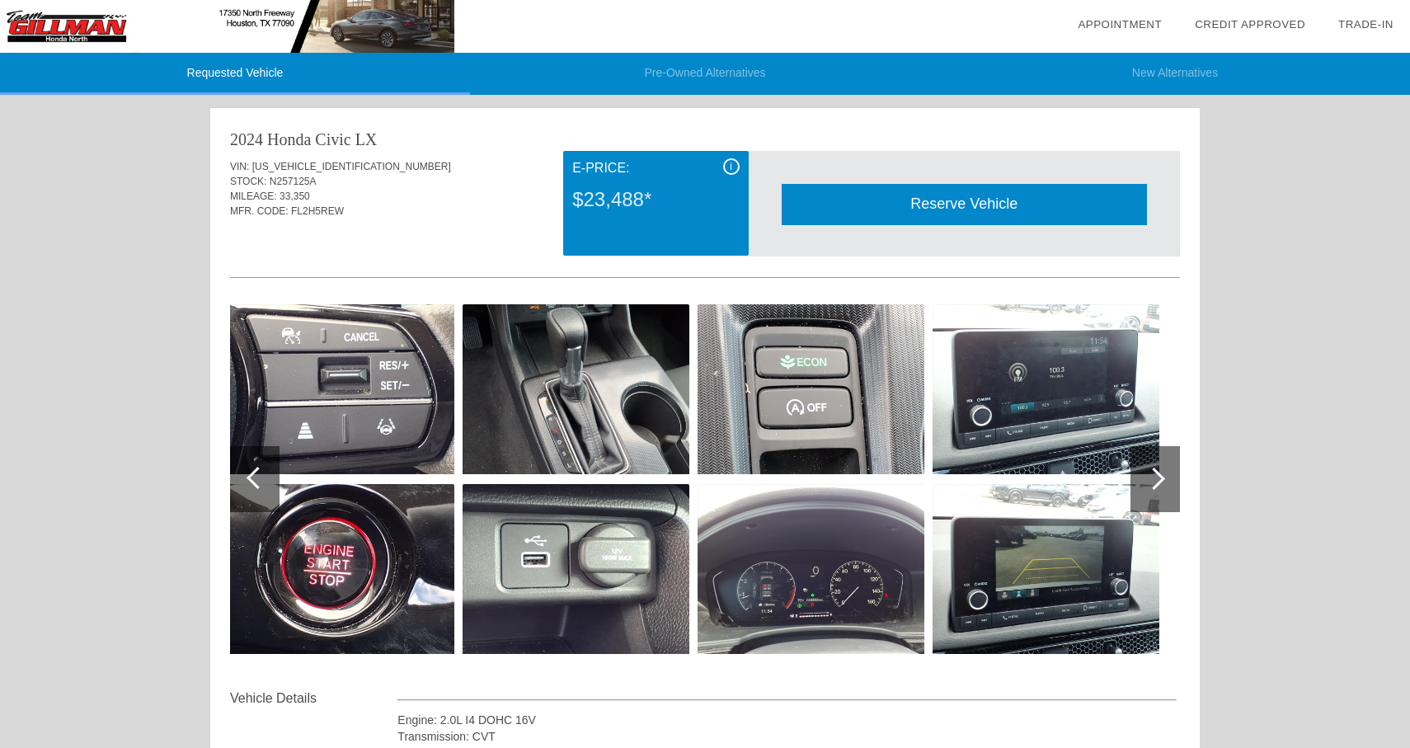
click at [837, 554] on img at bounding box center [810, 569] width 227 height 170
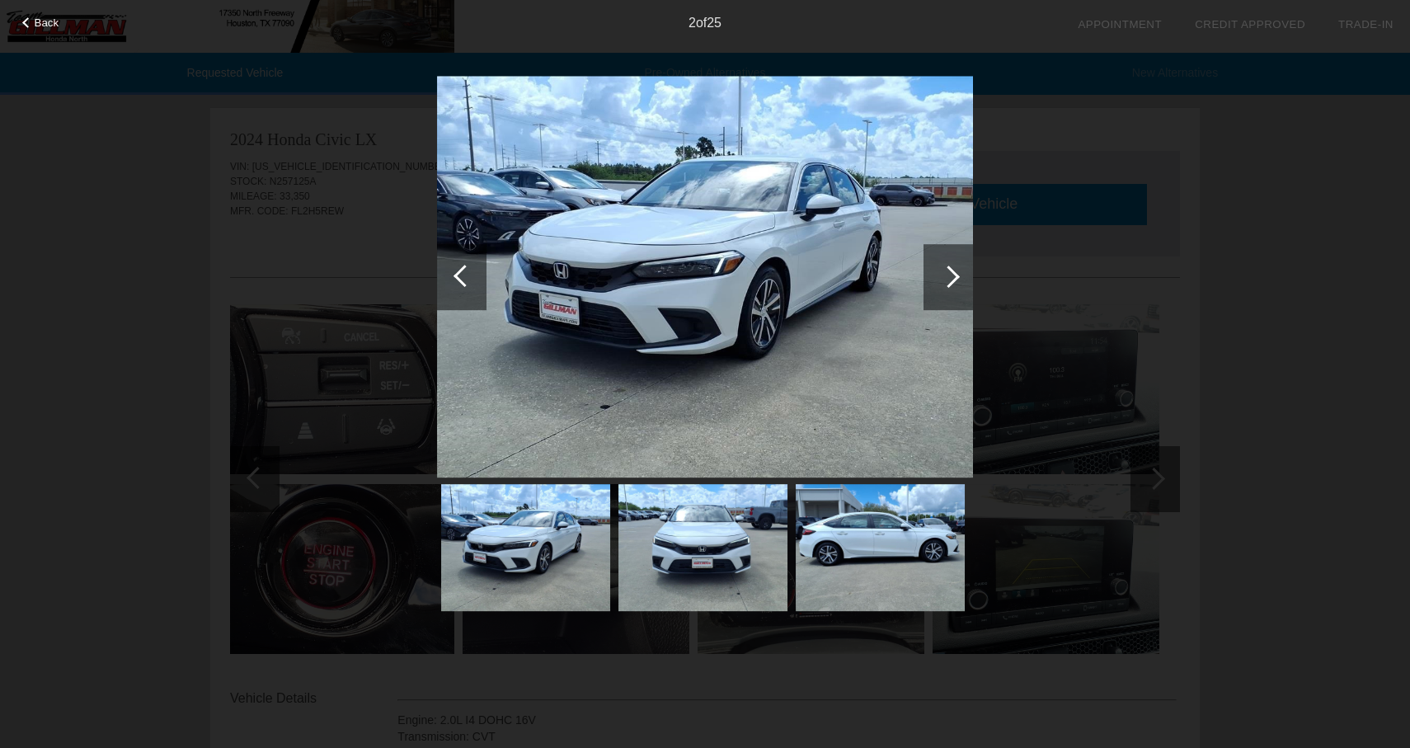
click at [960, 262] on div at bounding box center [947, 277] width 49 height 66
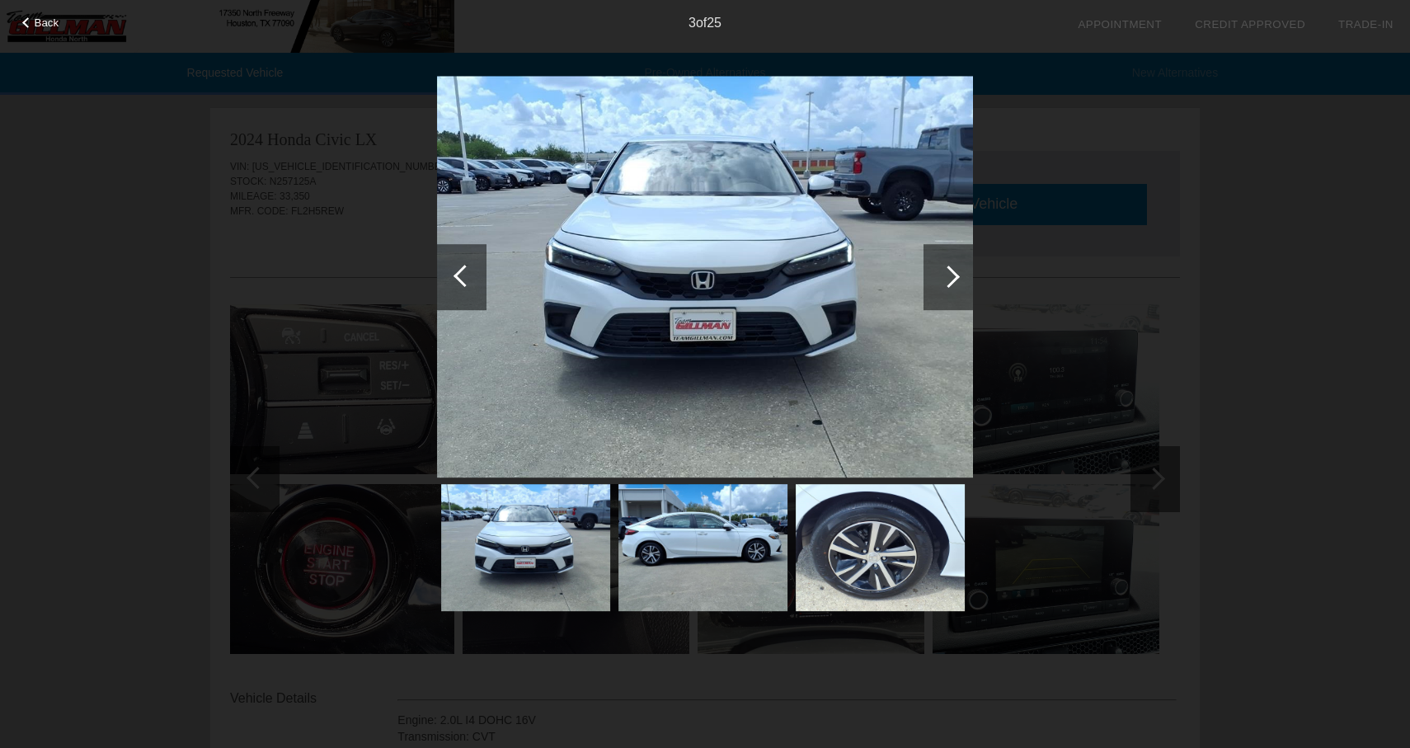
click at [960, 262] on div at bounding box center [947, 277] width 49 height 66
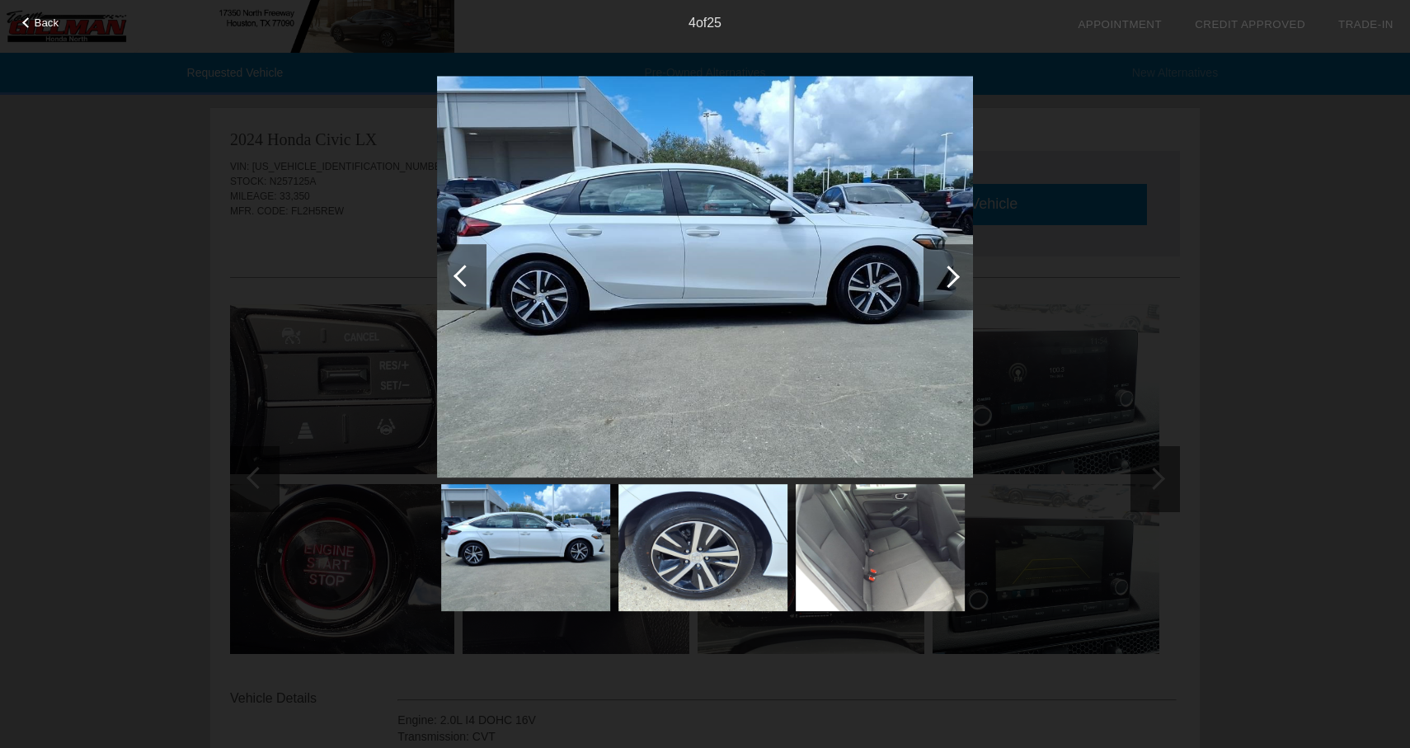
click at [960, 262] on div at bounding box center [947, 277] width 49 height 66
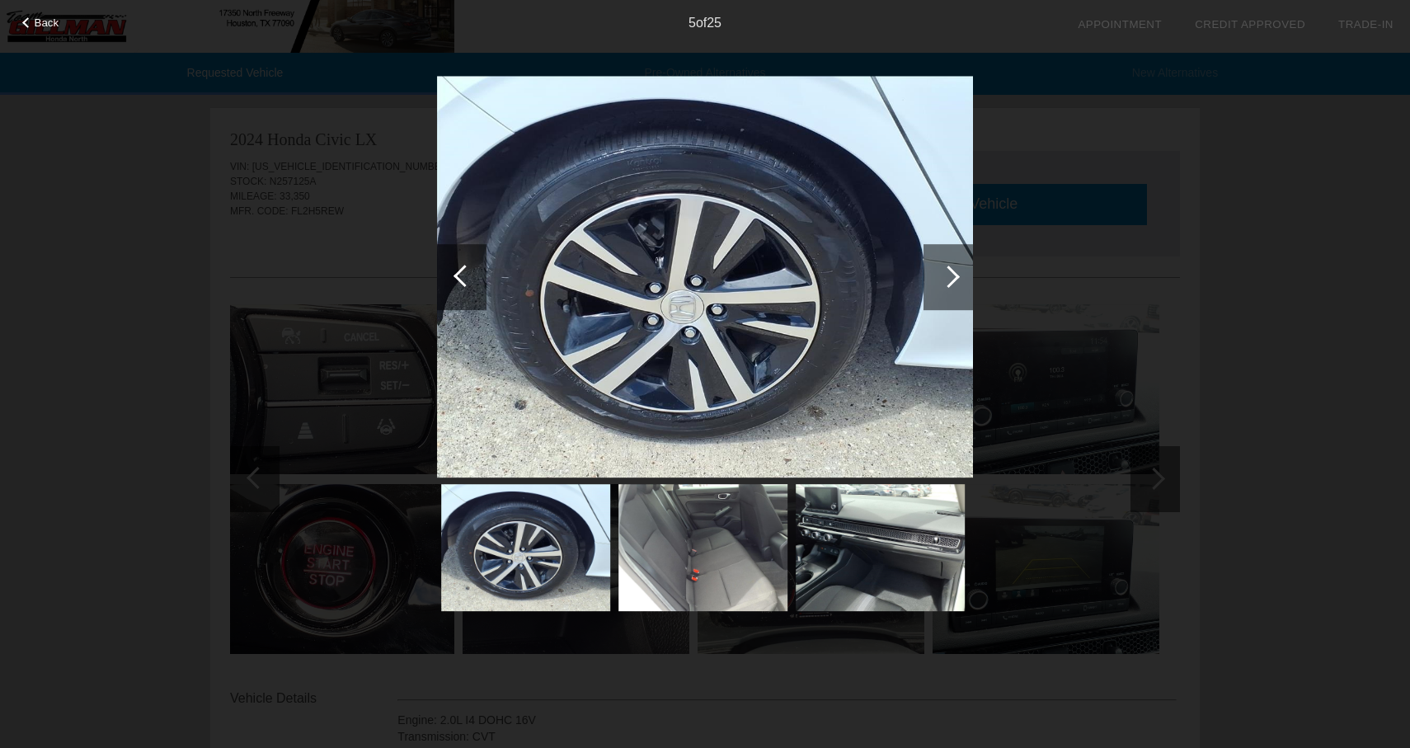
click at [960, 262] on div at bounding box center [947, 277] width 49 height 66
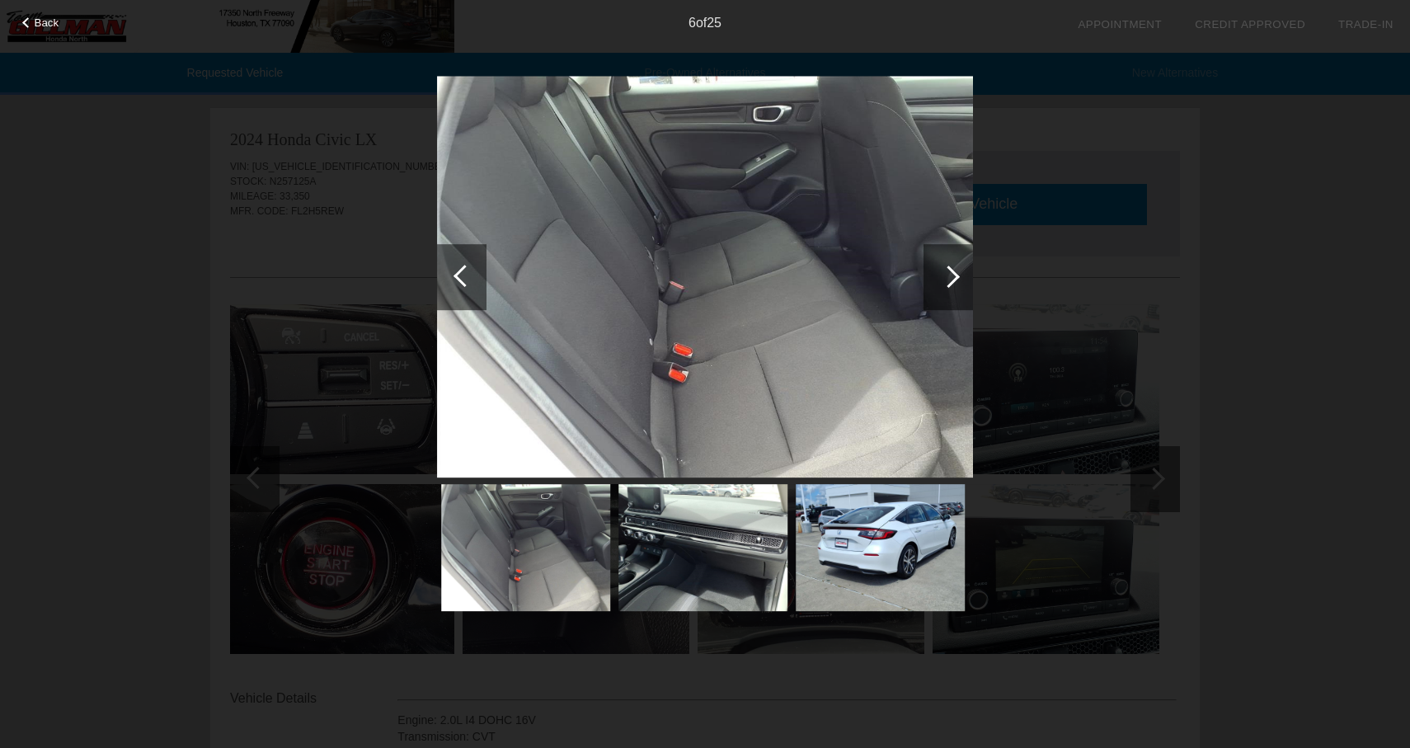
click at [960, 262] on div at bounding box center [947, 277] width 49 height 66
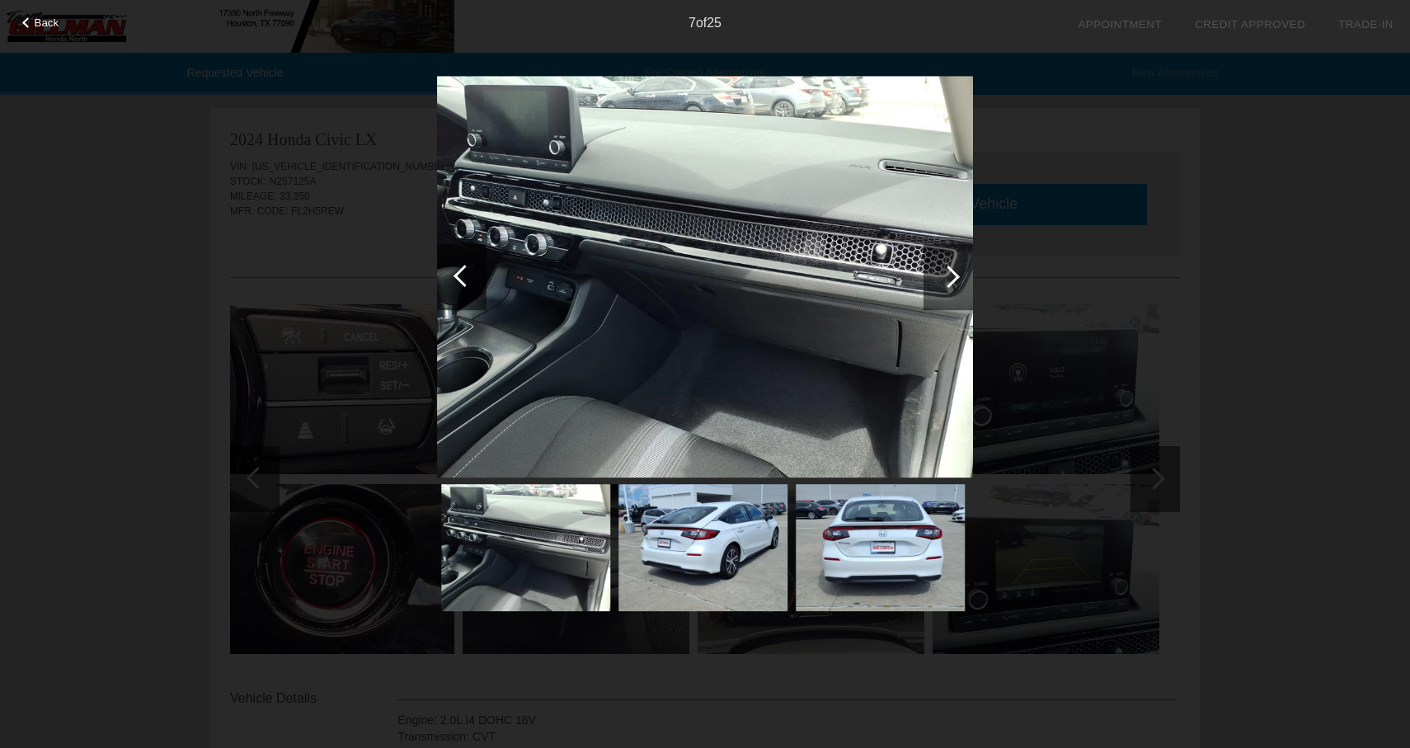
click at [960, 262] on div at bounding box center [947, 277] width 49 height 66
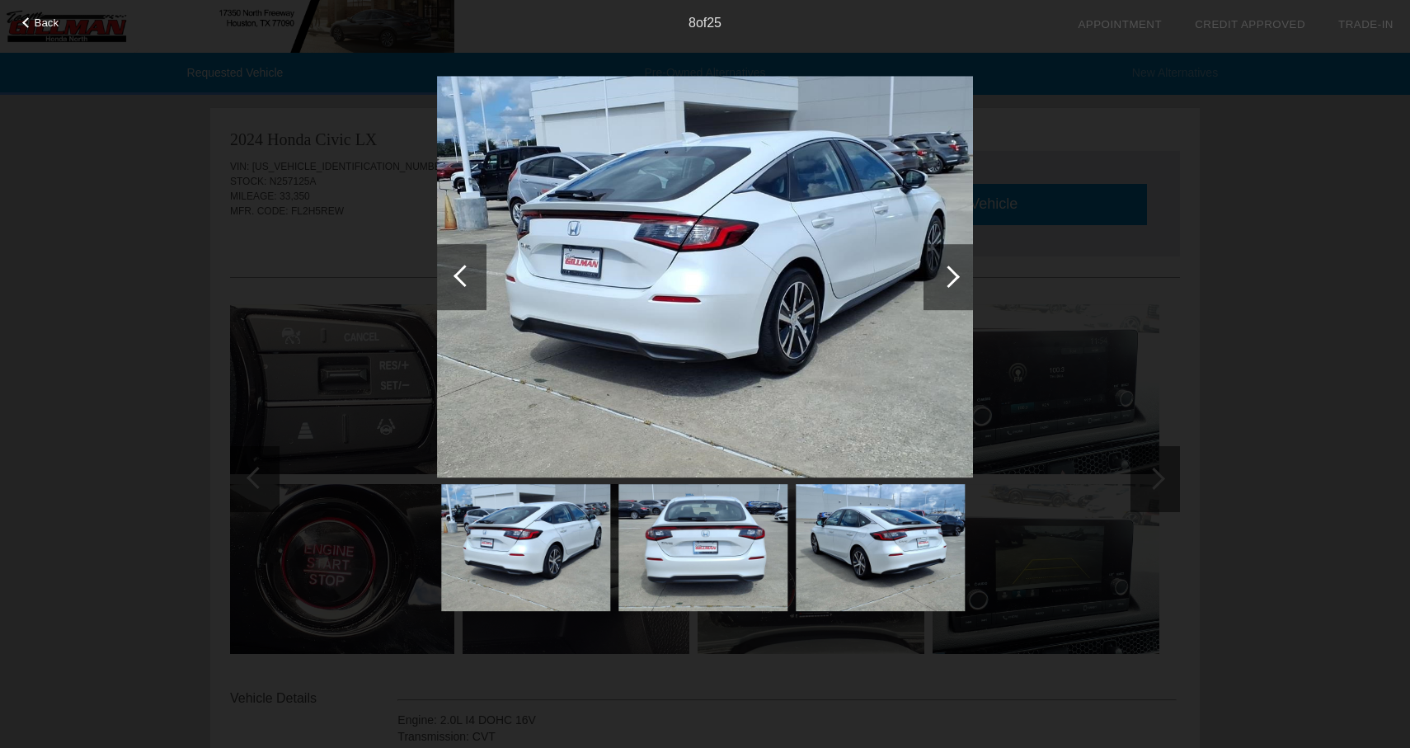
click at [960, 262] on div at bounding box center [947, 277] width 49 height 66
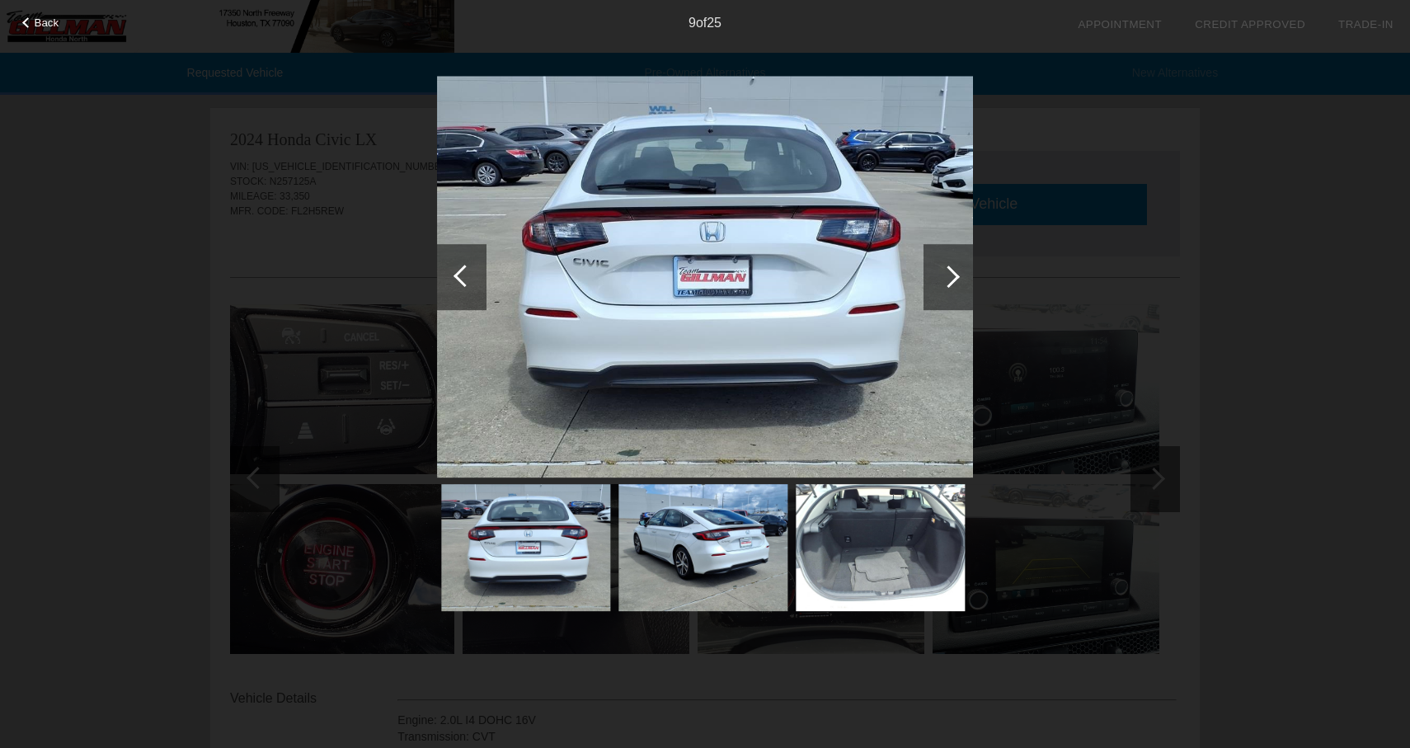
click at [960, 262] on div at bounding box center [947, 277] width 49 height 66
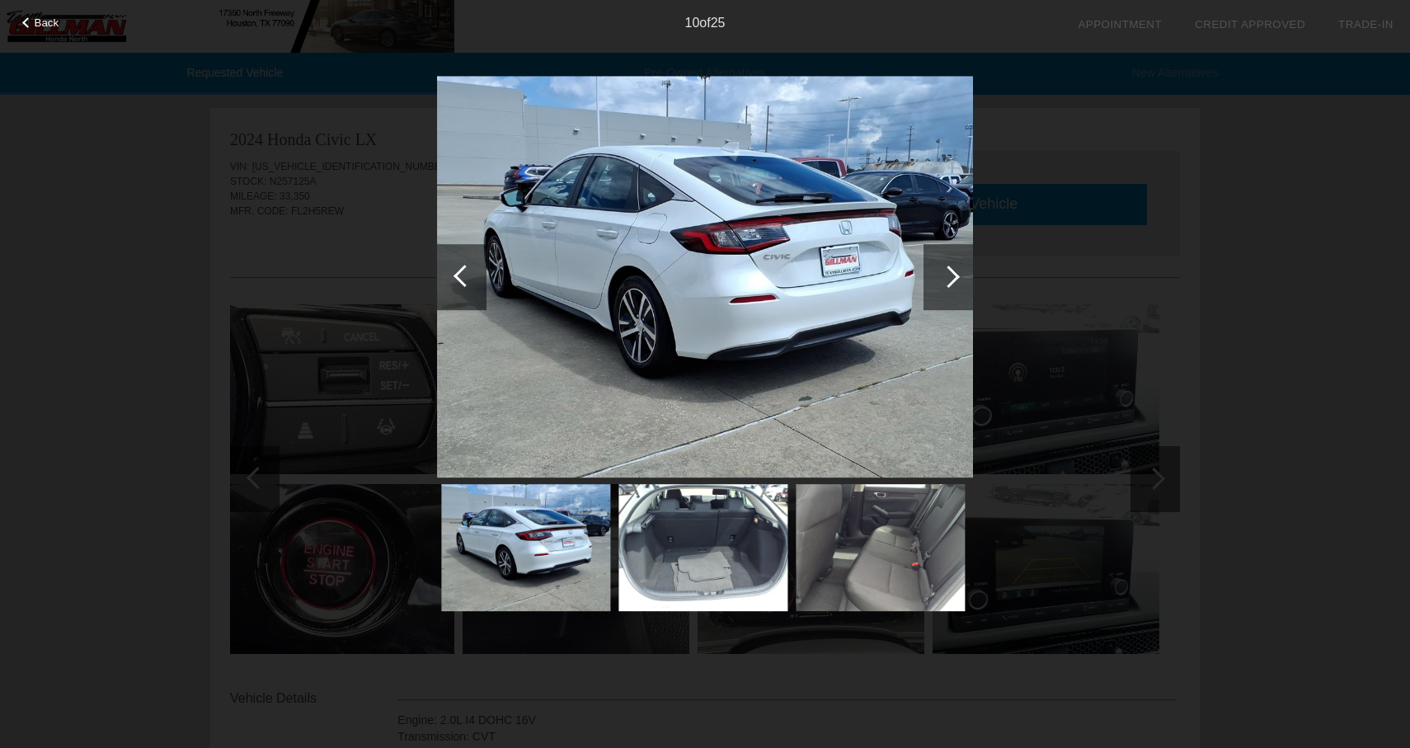
click at [960, 262] on div at bounding box center [947, 277] width 49 height 66
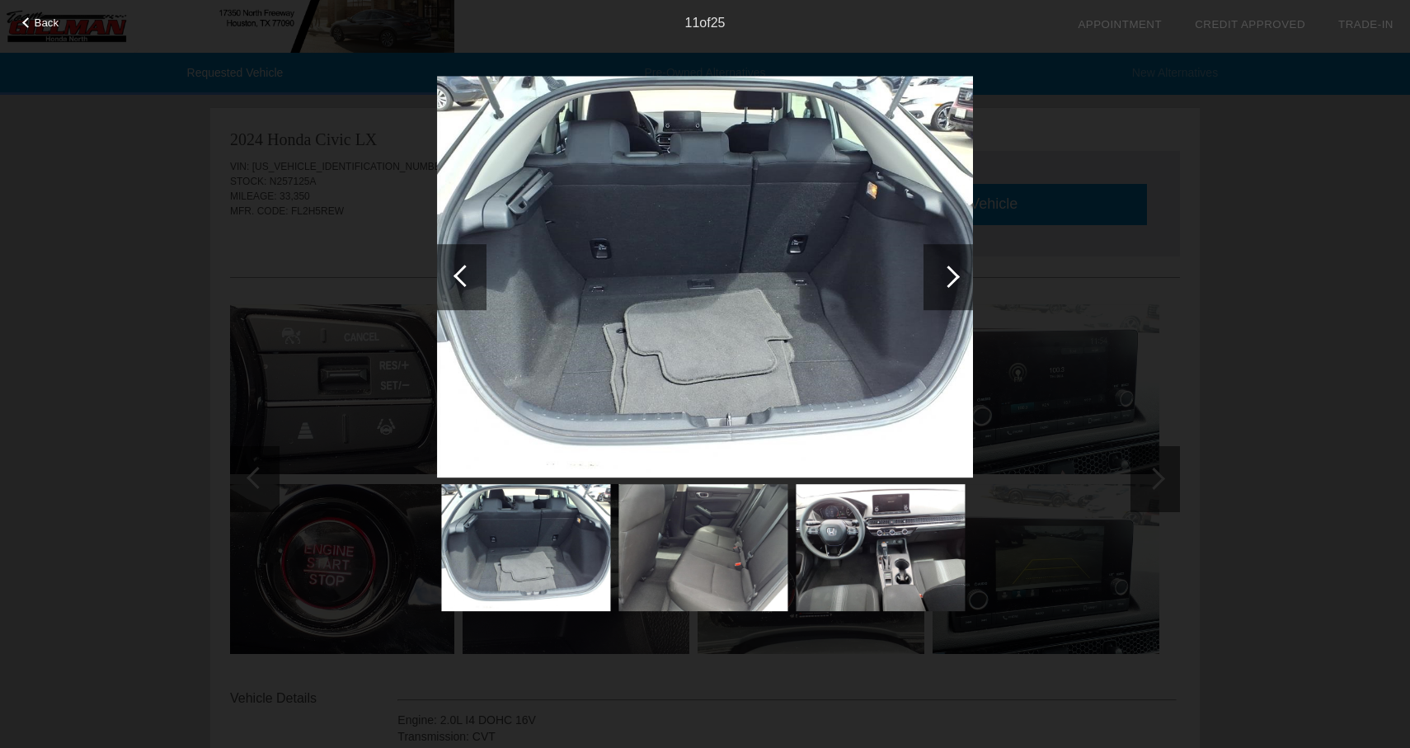
click at [960, 262] on div at bounding box center [947, 277] width 49 height 66
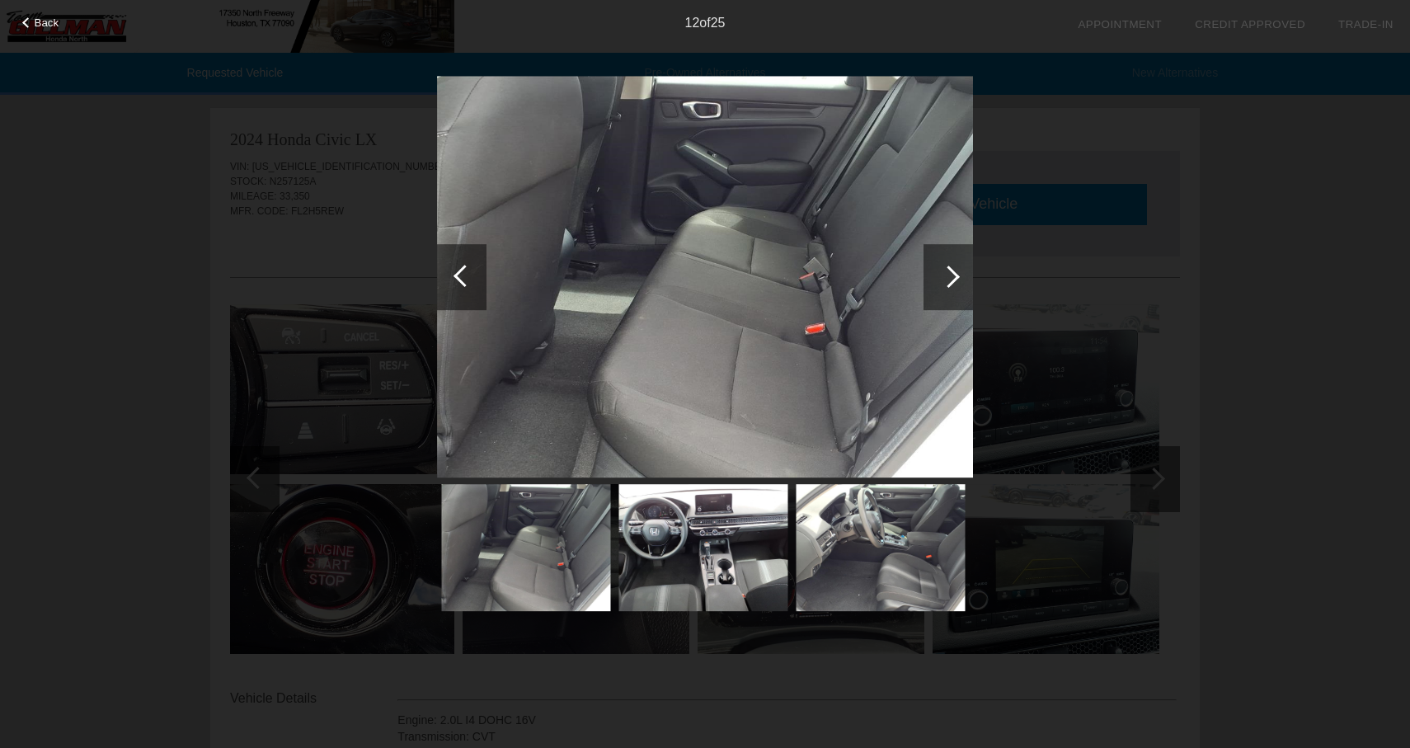
click at [960, 262] on div at bounding box center [947, 277] width 49 height 66
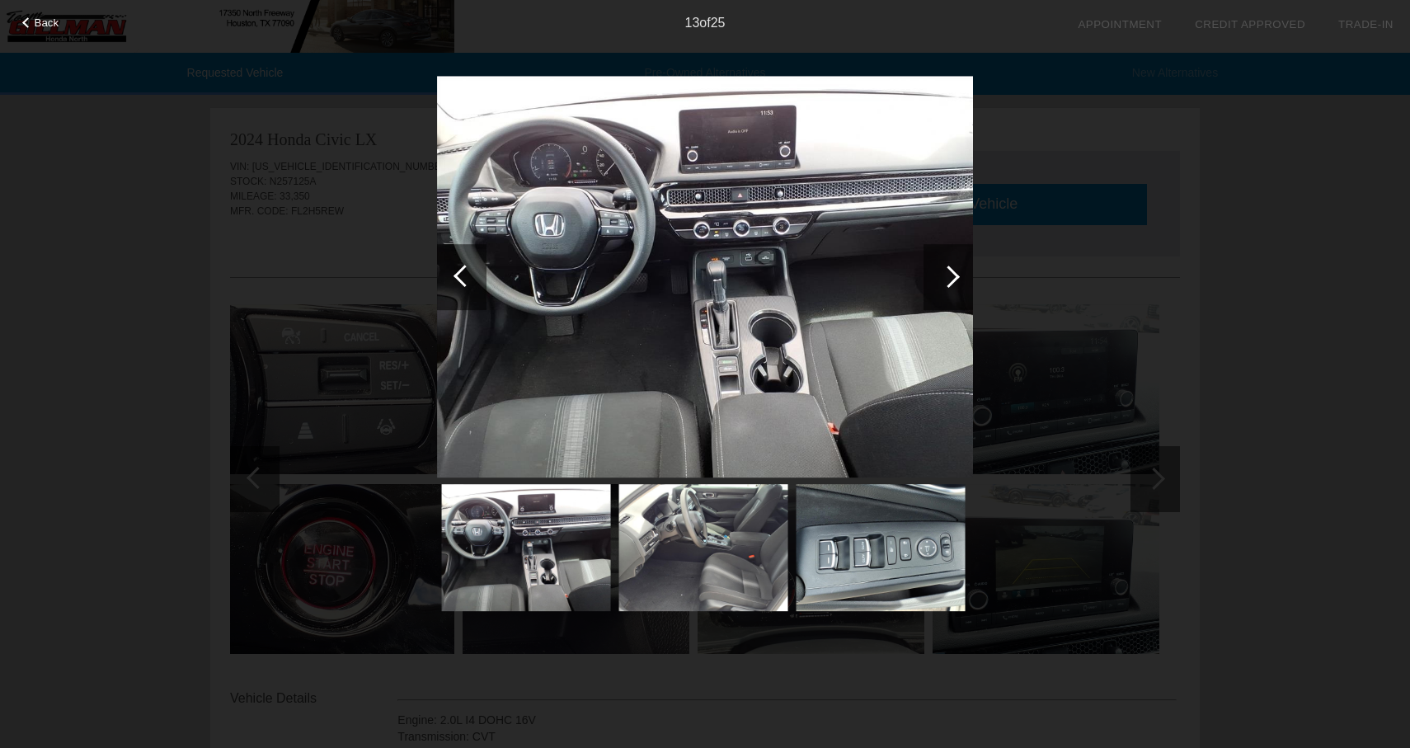
click at [960, 262] on div at bounding box center [947, 277] width 49 height 66
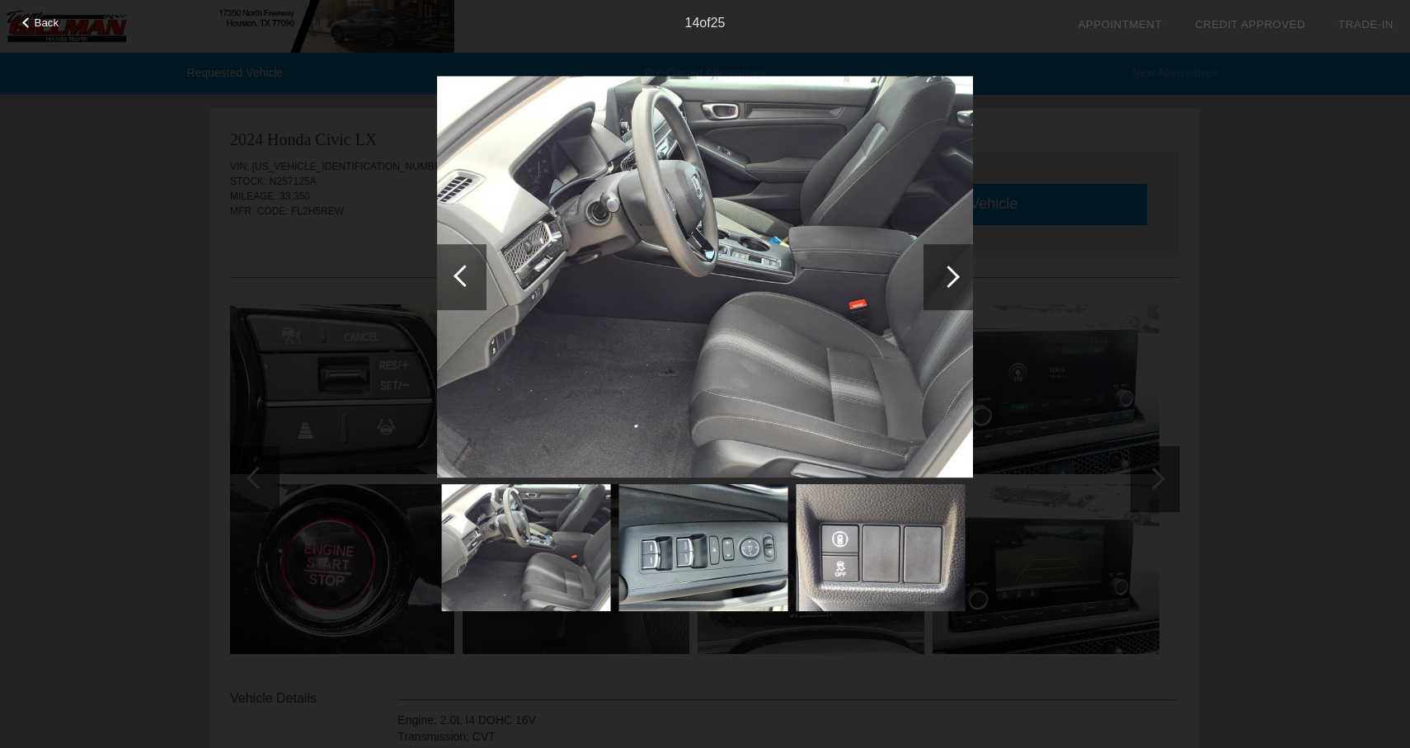
click at [960, 262] on div at bounding box center [947, 277] width 49 height 66
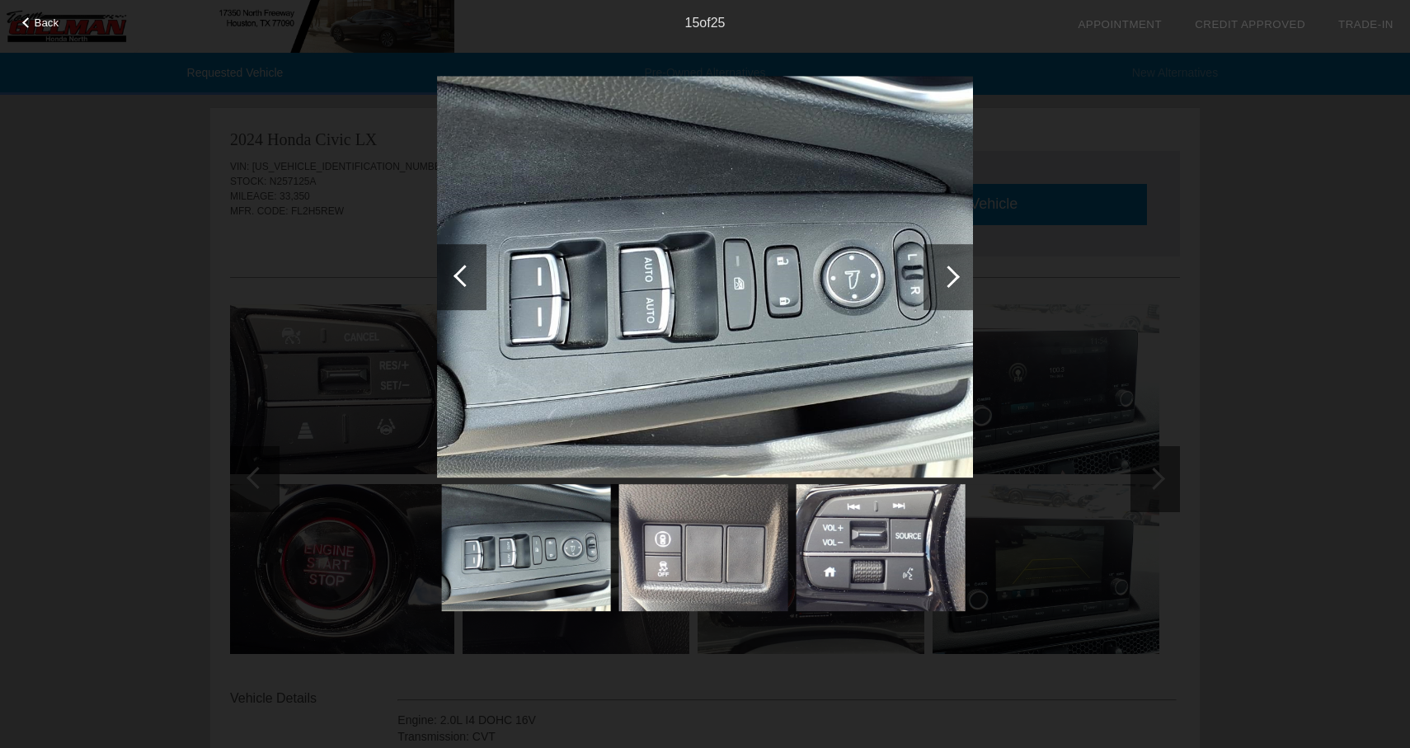
click at [960, 262] on div at bounding box center [947, 277] width 49 height 66
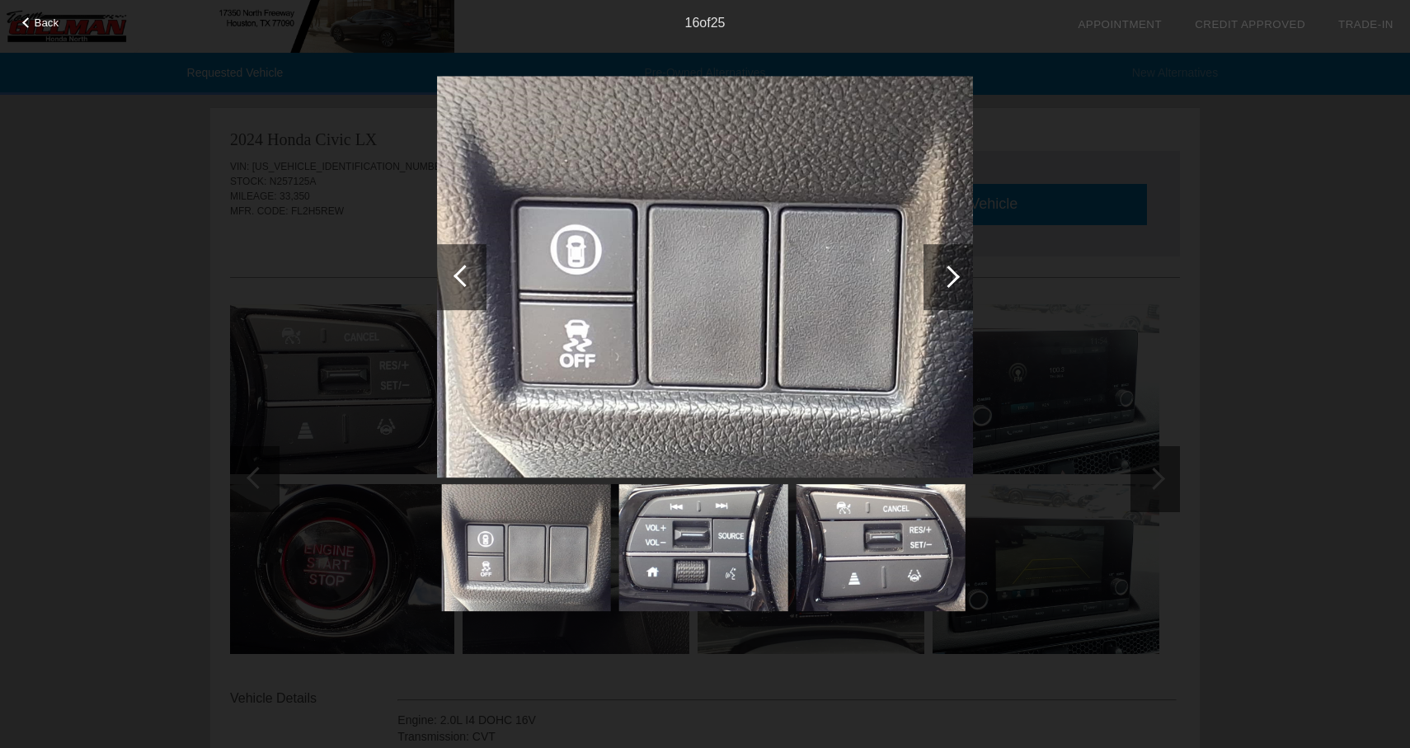
click at [960, 262] on div at bounding box center [947, 277] width 49 height 66
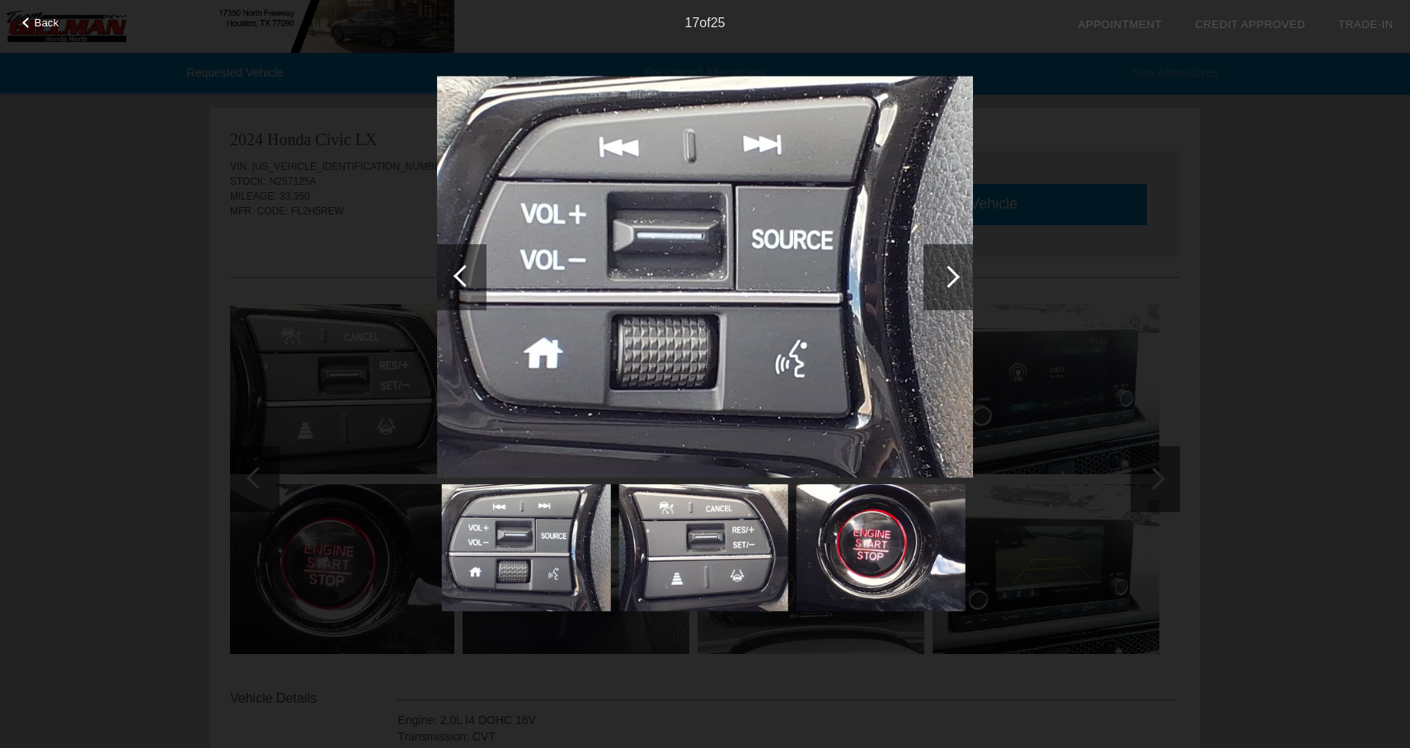
click at [960, 262] on div at bounding box center [947, 277] width 49 height 66
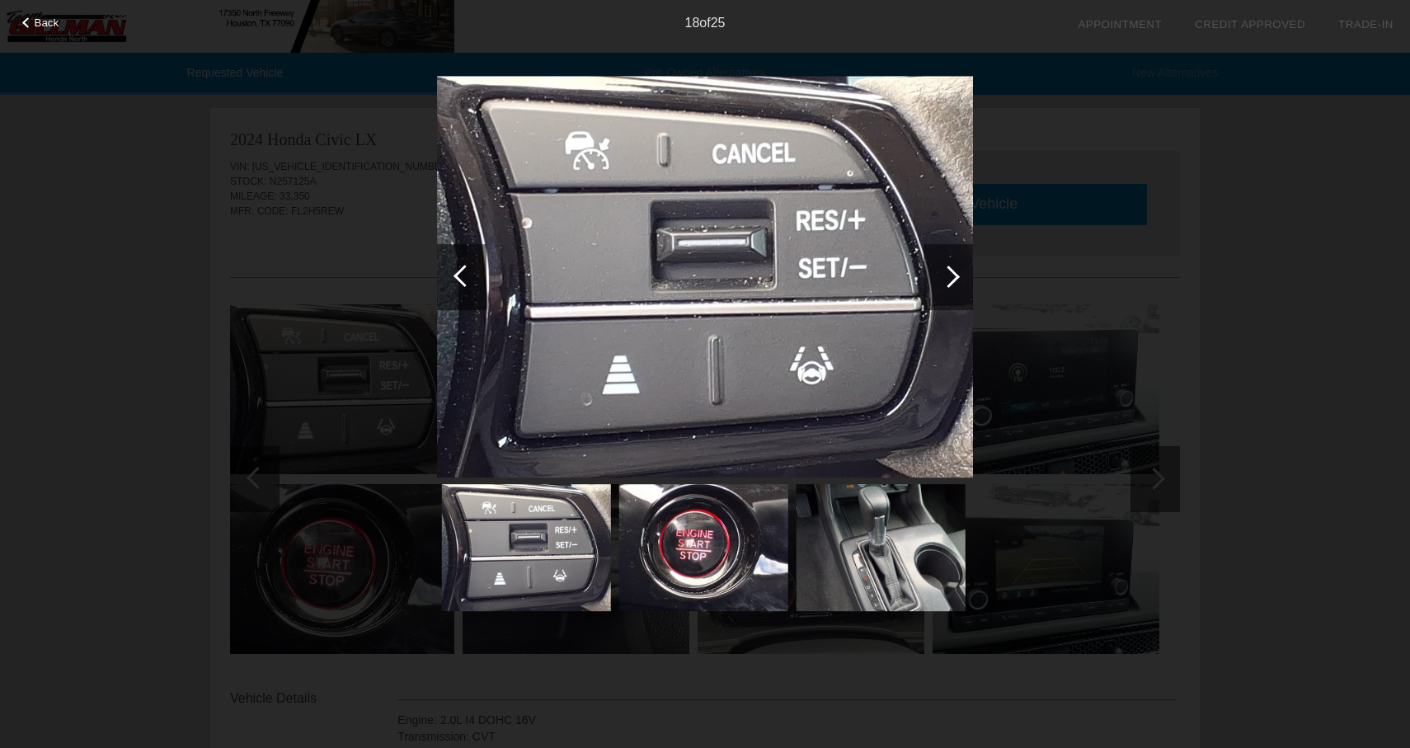
click at [960, 262] on div at bounding box center [947, 277] width 49 height 66
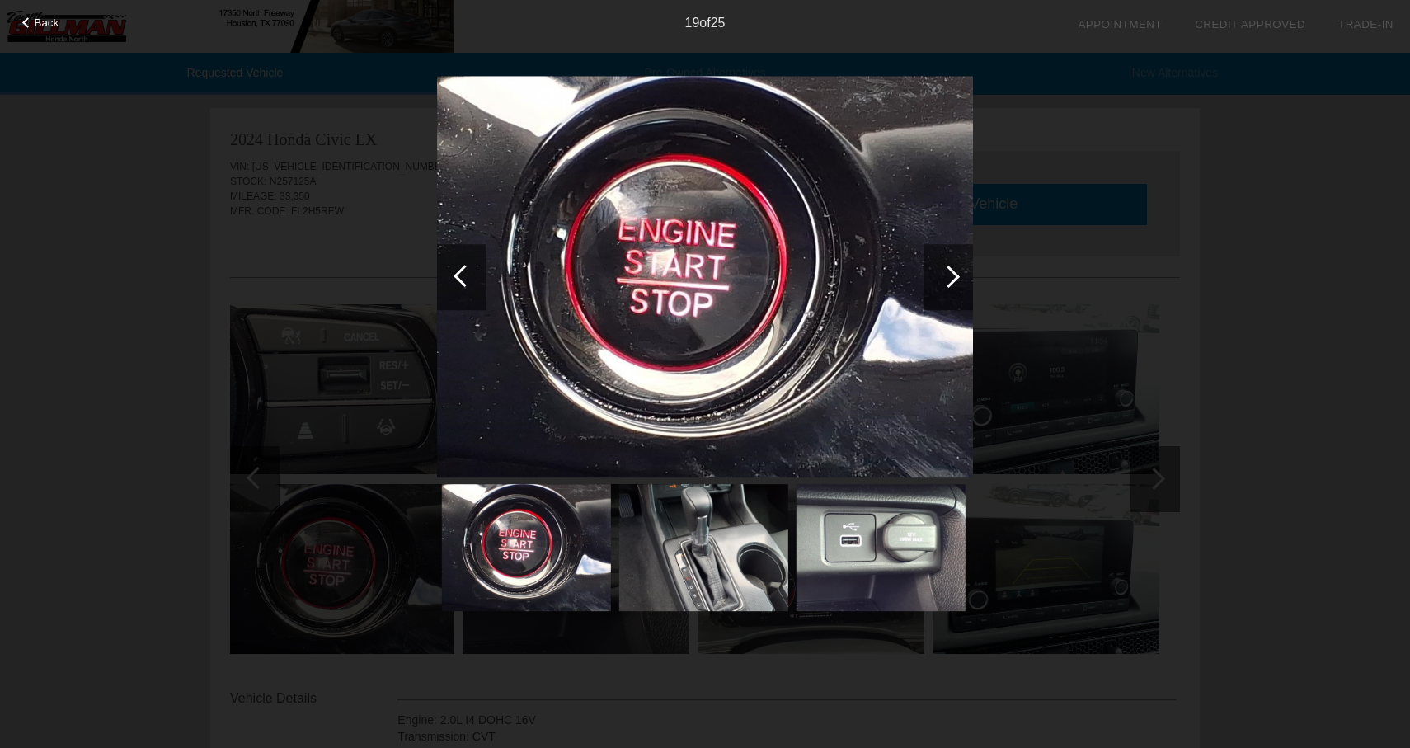
click at [960, 262] on div at bounding box center [947, 277] width 49 height 66
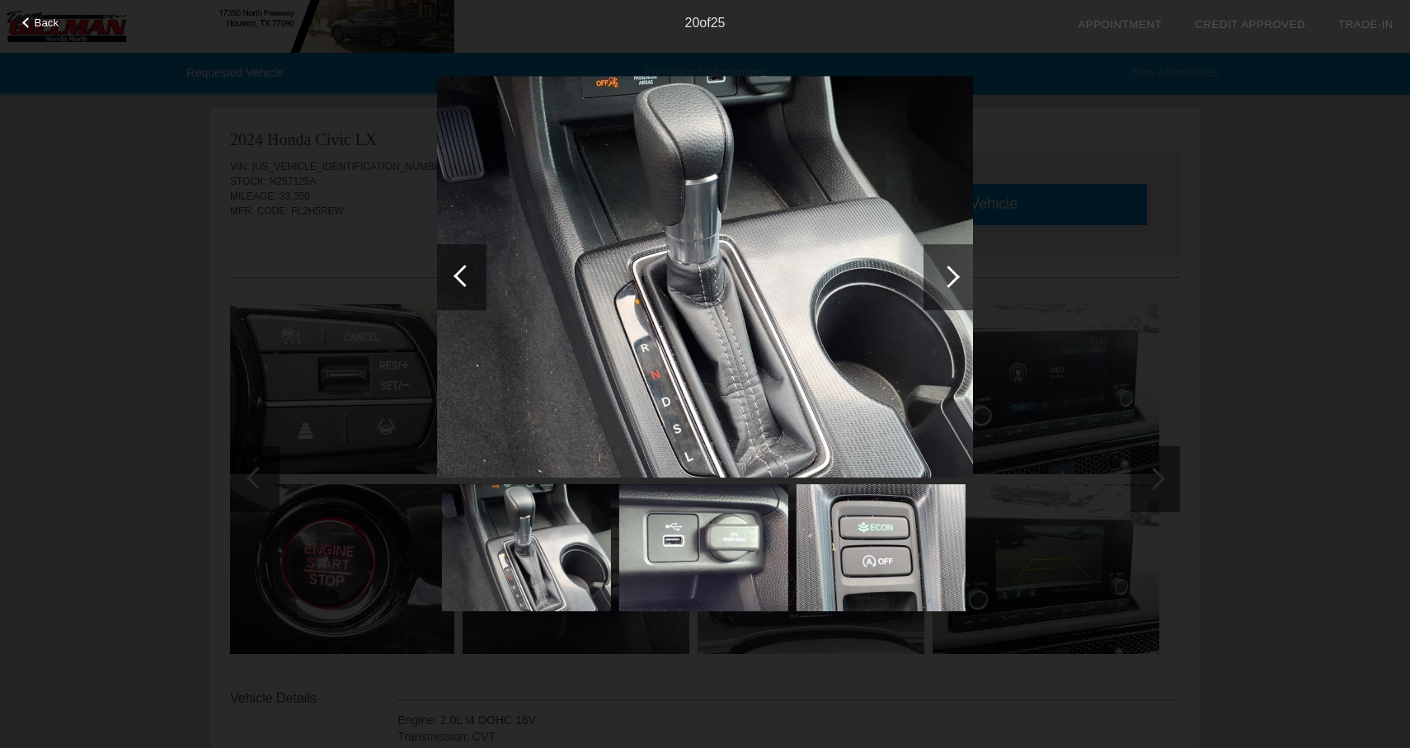
click at [960, 262] on div at bounding box center [947, 277] width 49 height 66
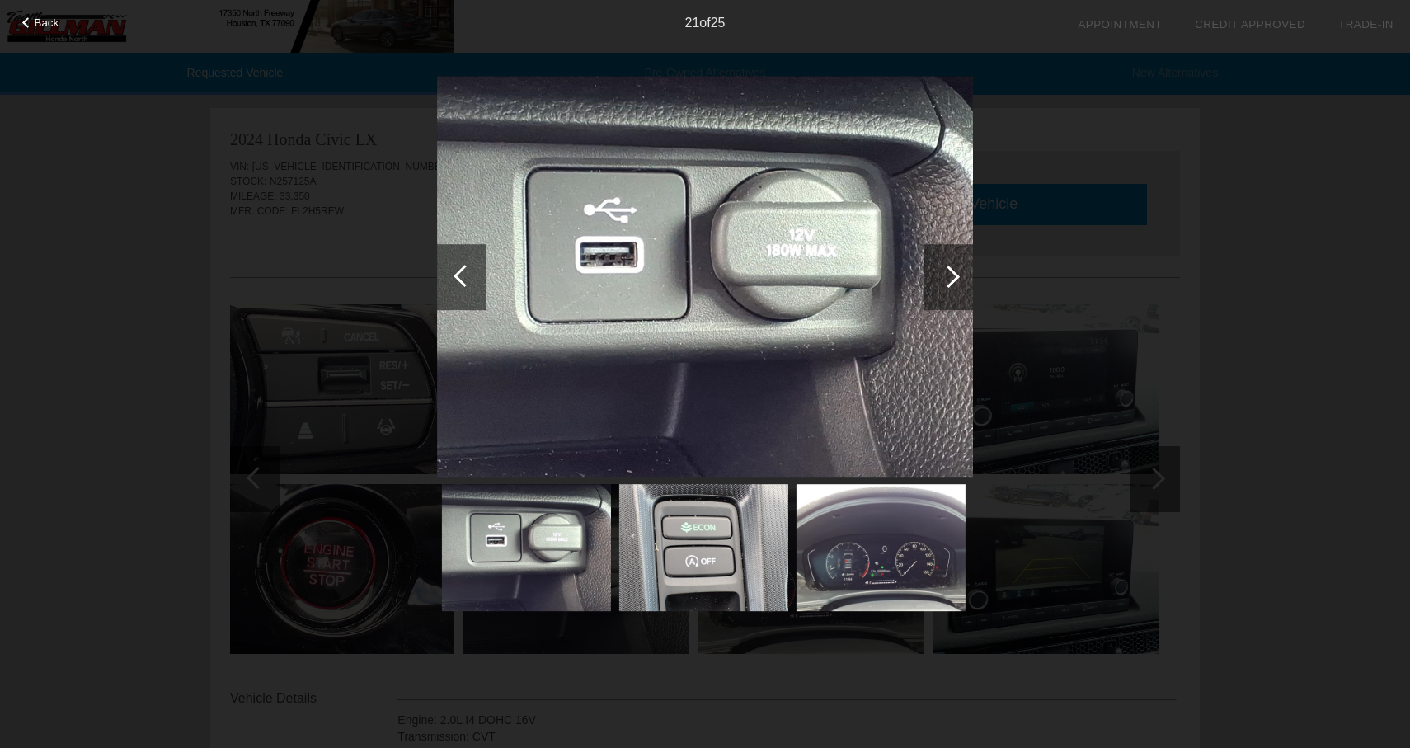
click at [960, 262] on div at bounding box center [947, 277] width 49 height 66
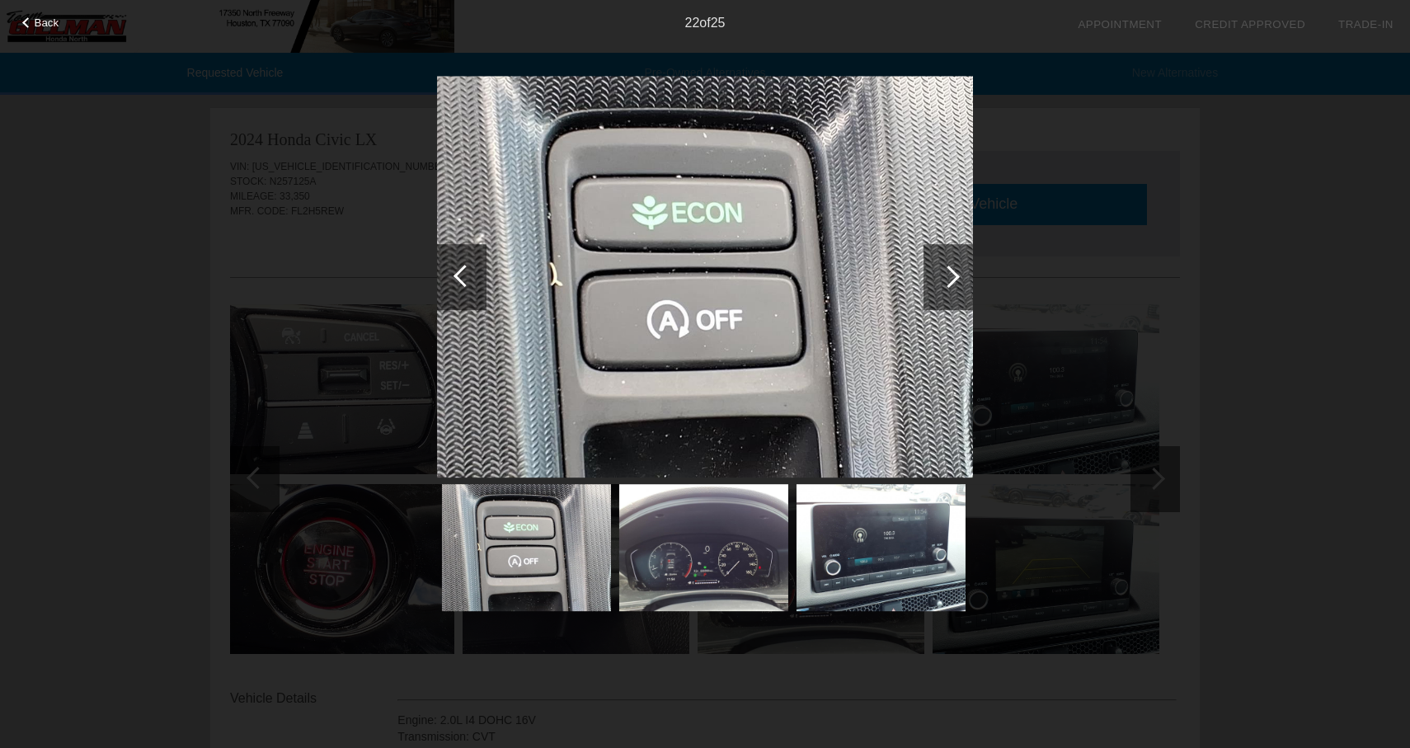
click at [960, 262] on div at bounding box center [947, 277] width 49 height 66
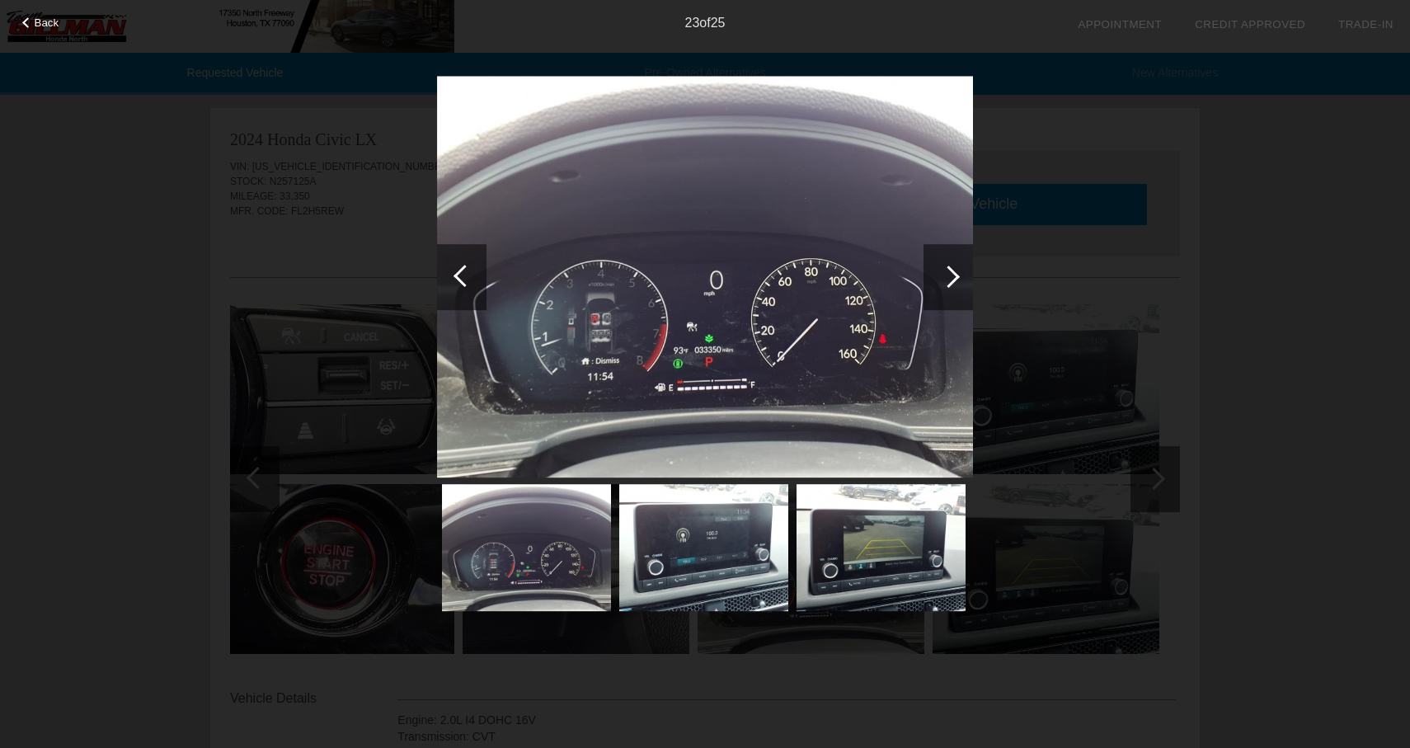
click at [1218, 292] on div "Back 23 of 25" at bounding box center [705, 374] width 1410 height 748
click at [49, 24] on span "Back" at bounding box center [47, 22] width 25 height 12
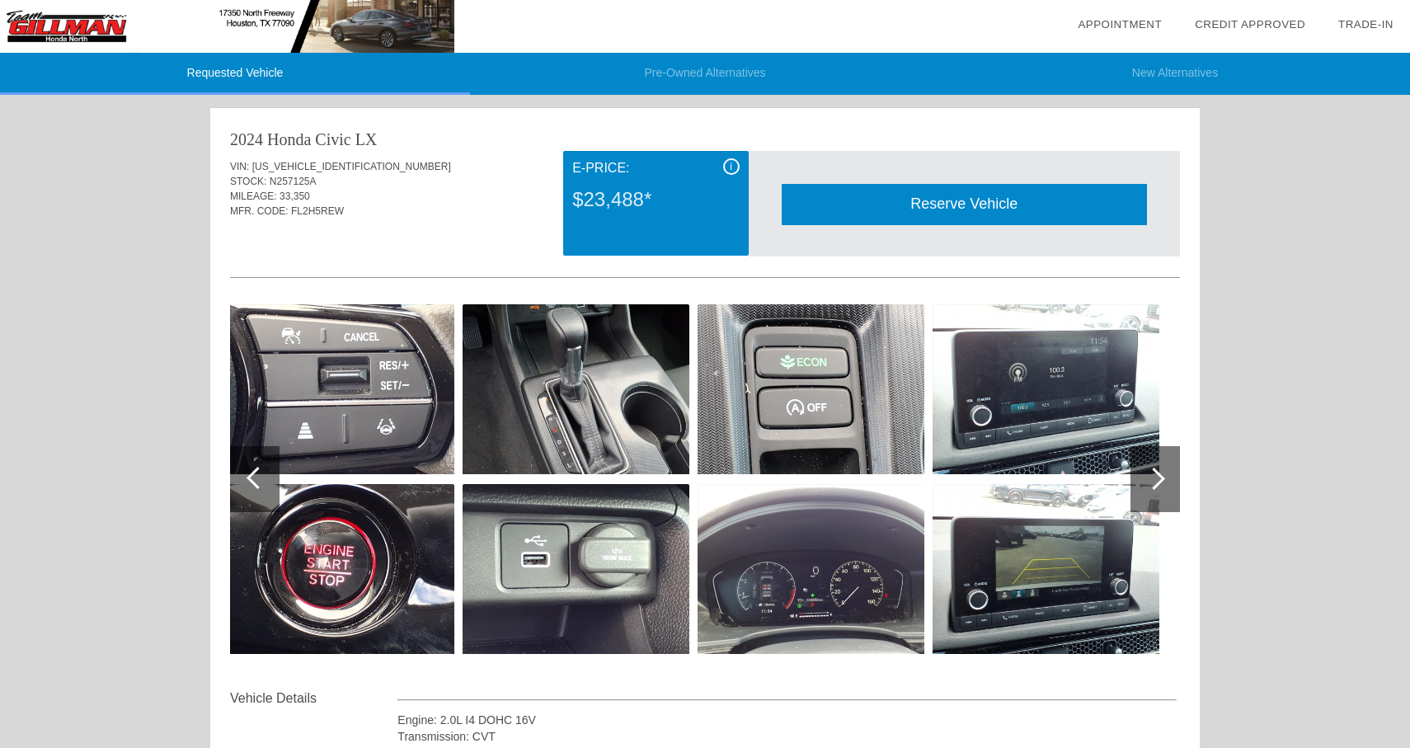
click at [1164, 480] on div at bounding box center [1154, 479] width 49 height 66
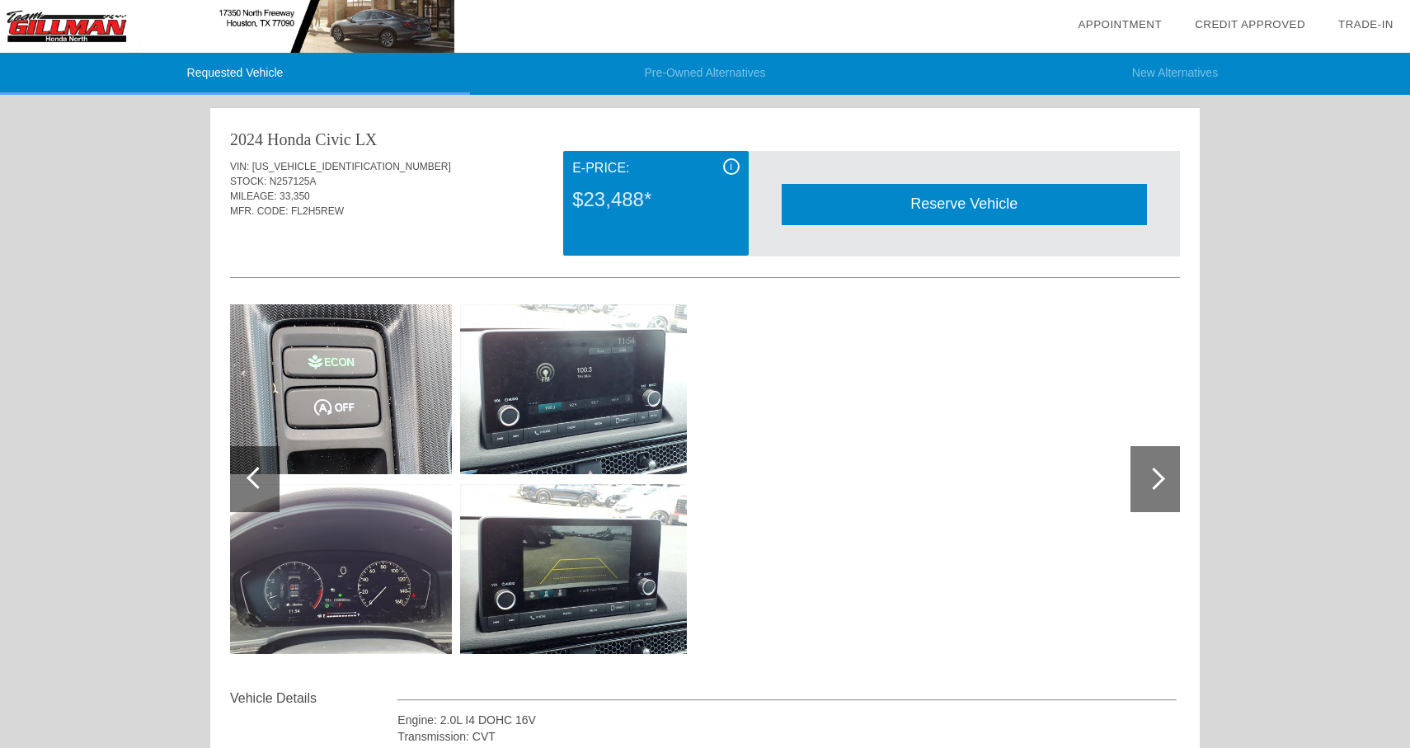
click at [1164, 480] on div at bounding box center [1154, 479] width 49 height 66
